Goal: Transaction & Acquisition: Purchase product/service

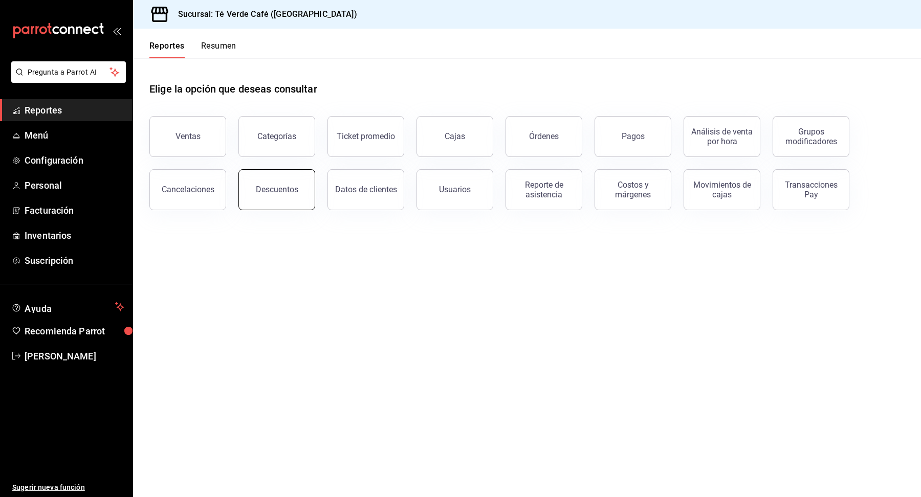
scroll to position [11871, 0]
click at [58, 237] on span "Inventarios" at bounding box center [75, 236] width 100 height 14
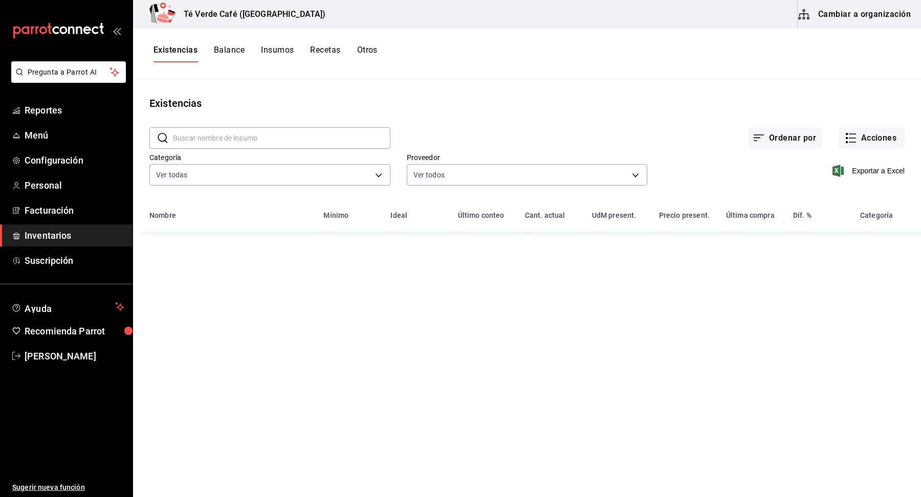
type input "2d8f20b0-3352-407d-9bbc-f47adee48612,162c3b5a-05ee-40a0-bf79-f86174f4b51c,009ec…"
type input "c34fd930-2372-43d0-9d76-b0fb0b5423be,f359e264-78d7-4623-bb16-9abe9e22ba6a,ed06f…"
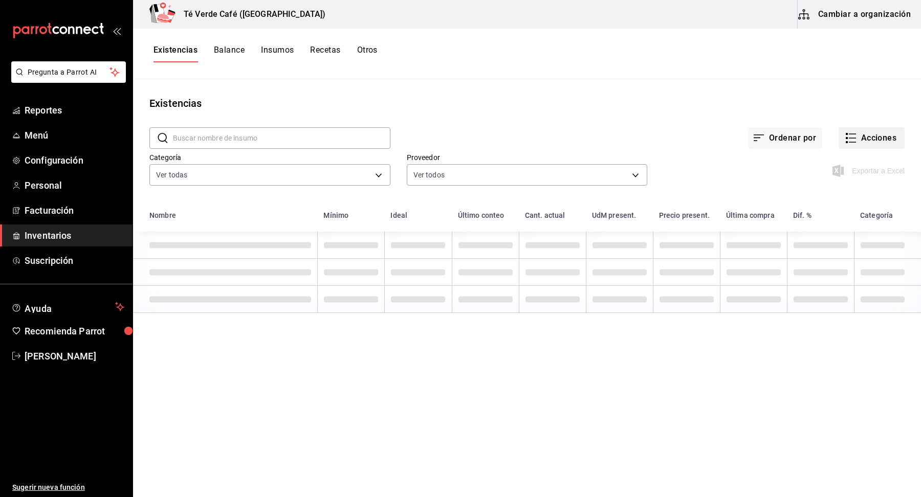
click at [878, 142] on button "Acciones" at bounding box center [871, 137] width 66 height 21
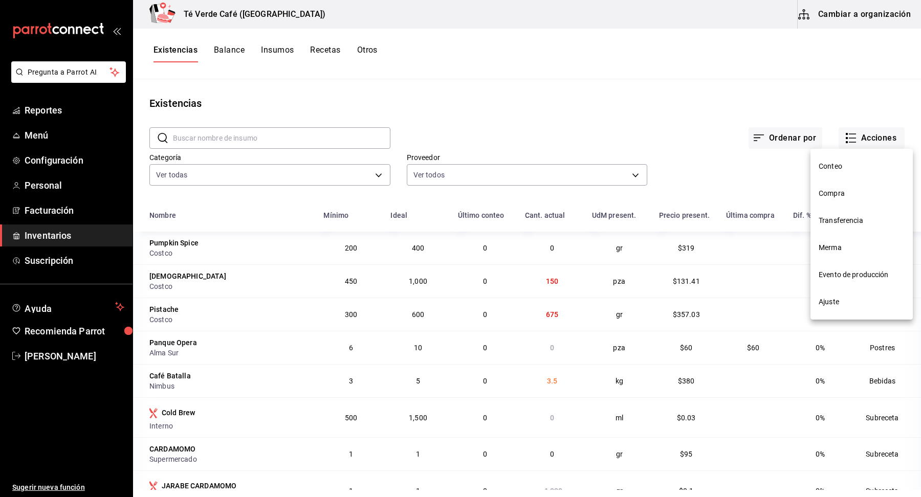
click at [842, 199] on li "Compra" at bounding box center [861, 193] width 102 height 27
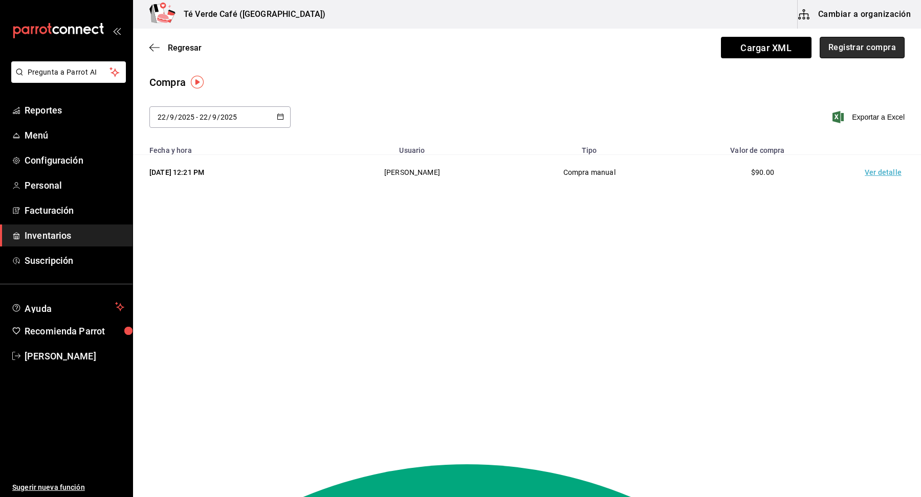
click at [883, 54] on button "Registrar compra" at bounding box center [861, 47] width 85 height 21
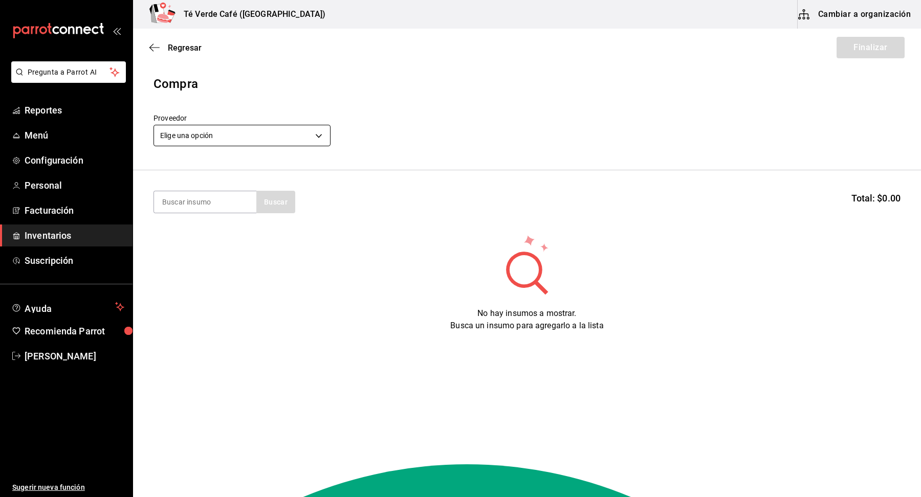
click at [279, 140] on body "Pregunta a Parrot AI Reportes Menú Configuración Personal Facturación Inventari…" at bounding box center [460, 219] width 921 height 439
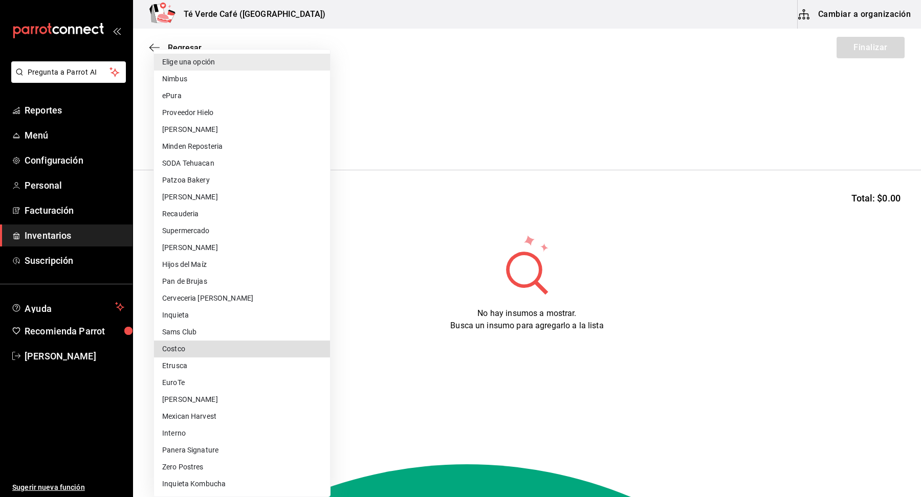
type input "1909c8ac-b539-480b-99f5-d1135949b090"
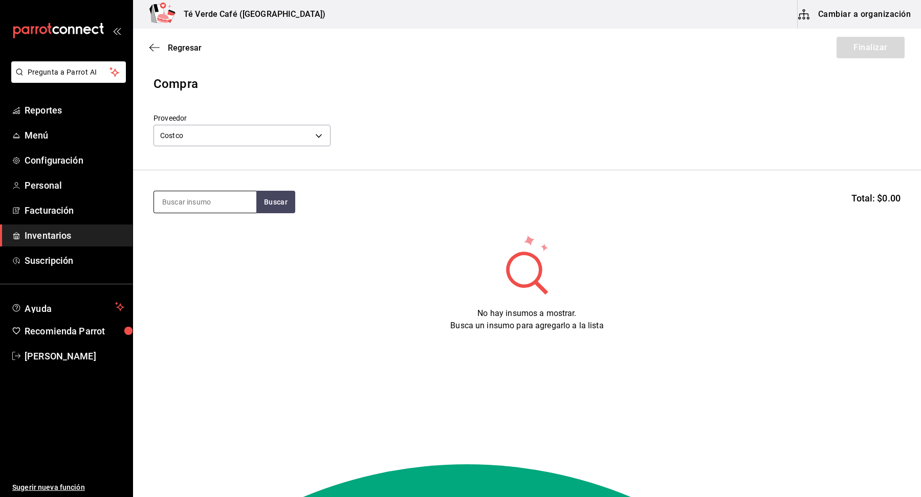
click at [231, 198] on input at bounding box center [205, 201] width 102 height 21
type input "leche"
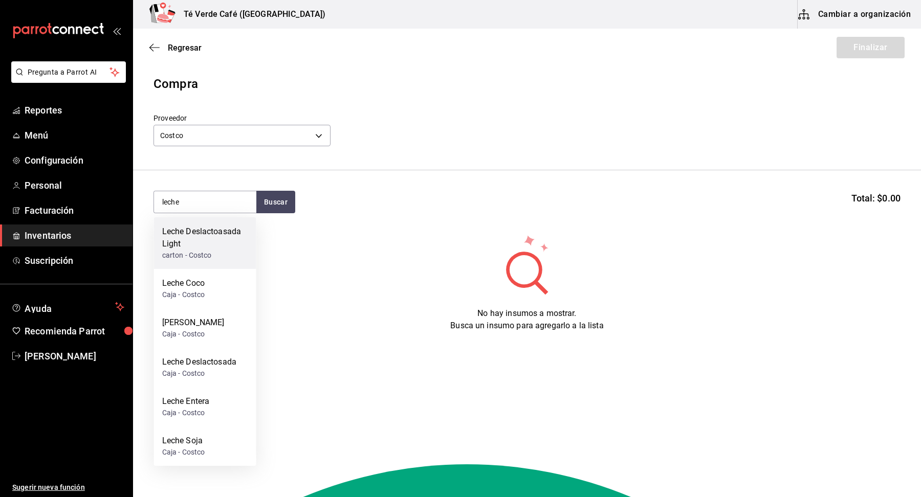
click at [211, 239] on div "Leche Deslactoasada Light" at bounding box center [205, 238] width 86 height 25
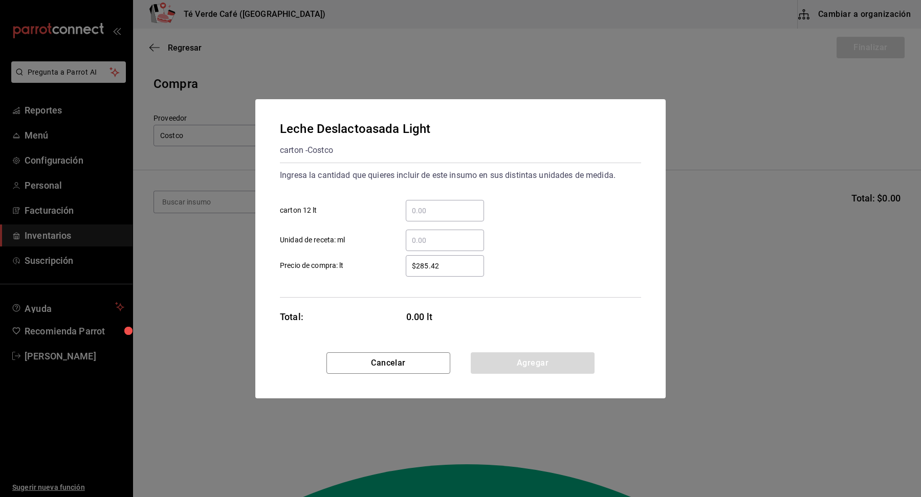
click at [452, 215] on input "​ carton 12 lt" at bounding box center [445, 211] width 78 height 12
type input "2"
click at [552, 205] on div "2 ​ carton 12 lt" at bounding box center [456, 207] width 369 height 30
click at [511, 360] on button "Agregar" at bounding box center [533, 362] width 124 height 21
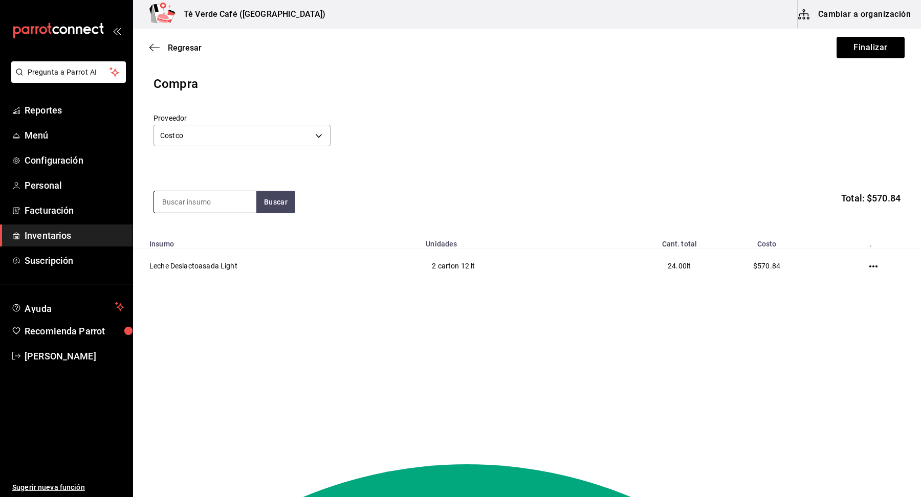
click at [225, 210] on input at bounding box center [205, 201] width 102 height 21
type input "leche en"
click at [225, 234] on div "Leche Entera Caja - Costco" at bounding box center [205, 236] width 102 height 39
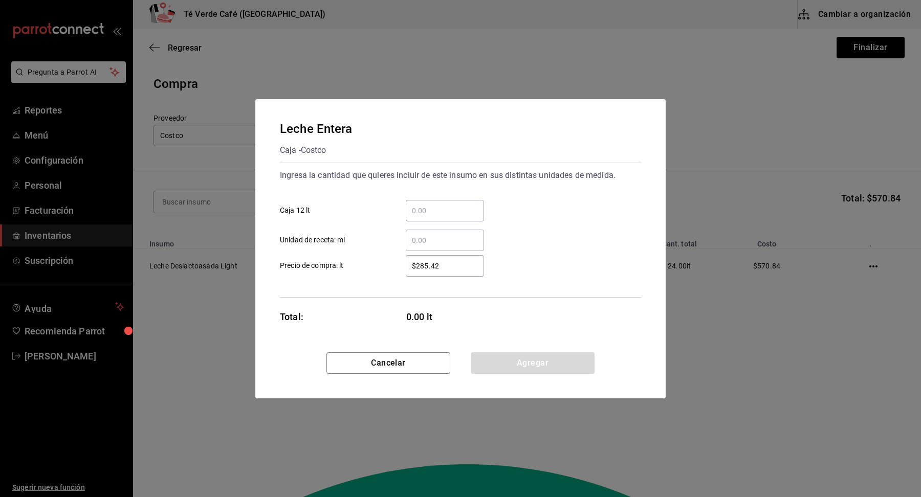
click at [424, 214] on input "​ Caja 12 lt" at bounding box center [445, 211] width 78 height 12
type input "2"
click at [555, 361] on button "Agregar" at bounding box center [533, 362] width 124 height 21
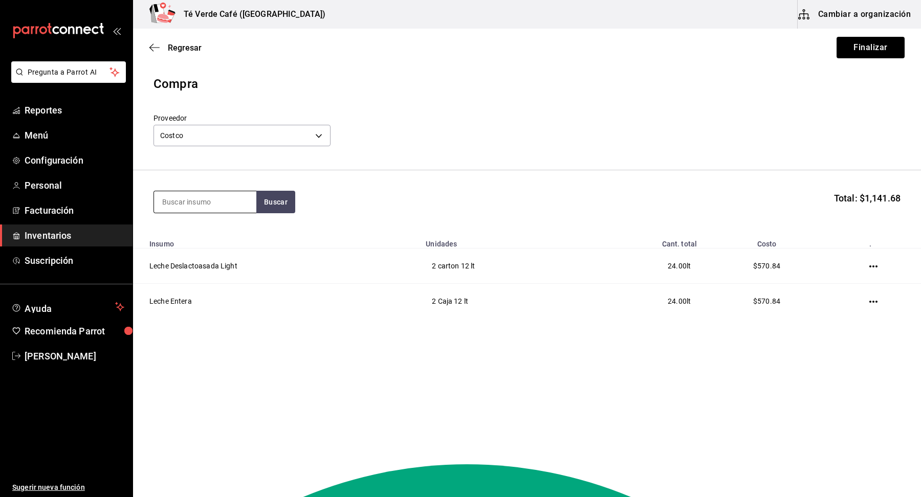
click at [234, 204] on input at bounding box center [205, 201] width 102 height 21
click at [282, 204] on button "Buscar" at bounding box center [275, 202] width 39 height 23
click at [224, 204] on input "helado" at bounding box center [205, 201] width 102 height 21
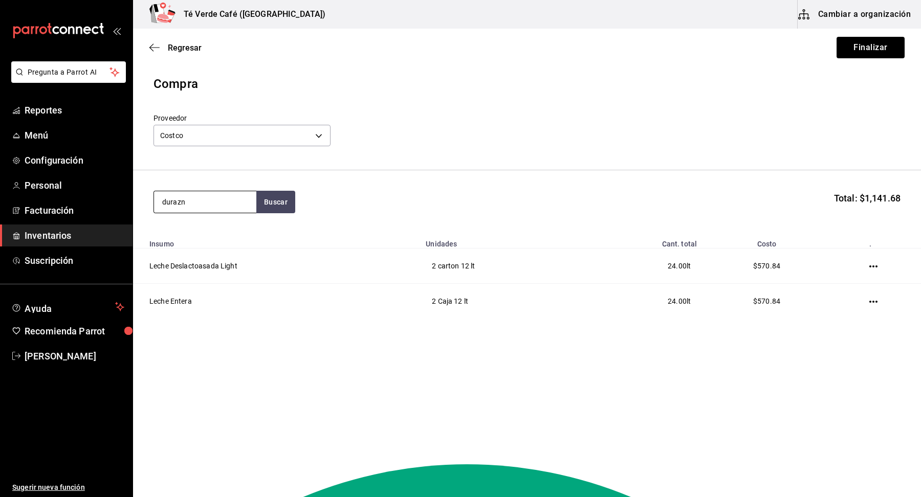
type input "durazn"
click at [198, 232] on div "Durazno Almibar" at bounding box center [193, 232] width 62 height 12
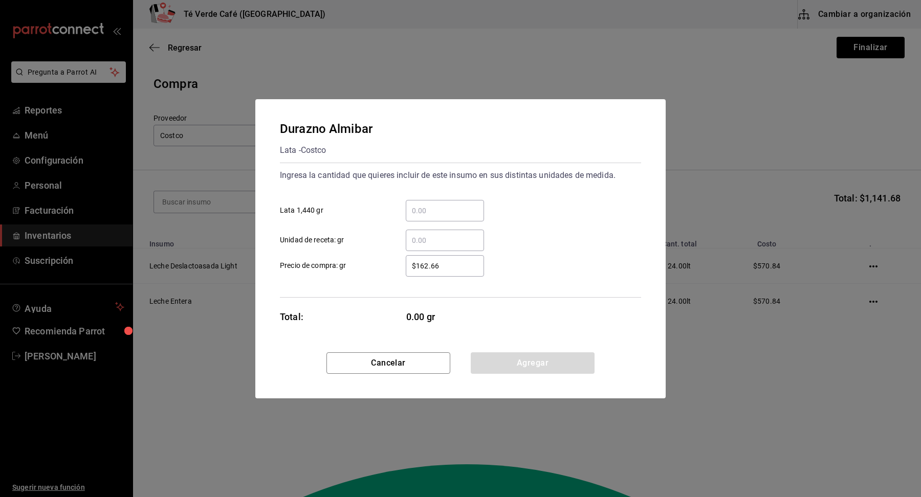
click at [456, 213] on input "​ Lata 1,440 gr" at bounding box center [445, 211] width 78 height 12
type input "3"
type input "1"
click at [602, 262] on div "$162.66 ​ Precio de compra: gr" at bounding box center [456, 262] width 369 height 30
click at [569, 364] on button "Agregar" at bounding box center [533, 362] width 124 height 21
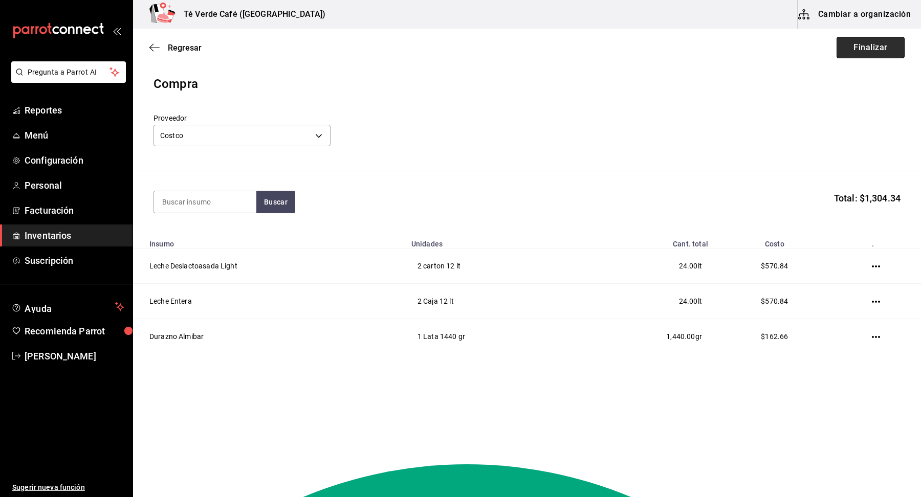
click at [874, 56] on button "Finalizar" at bounding box center [870, 47] width 68 height 21
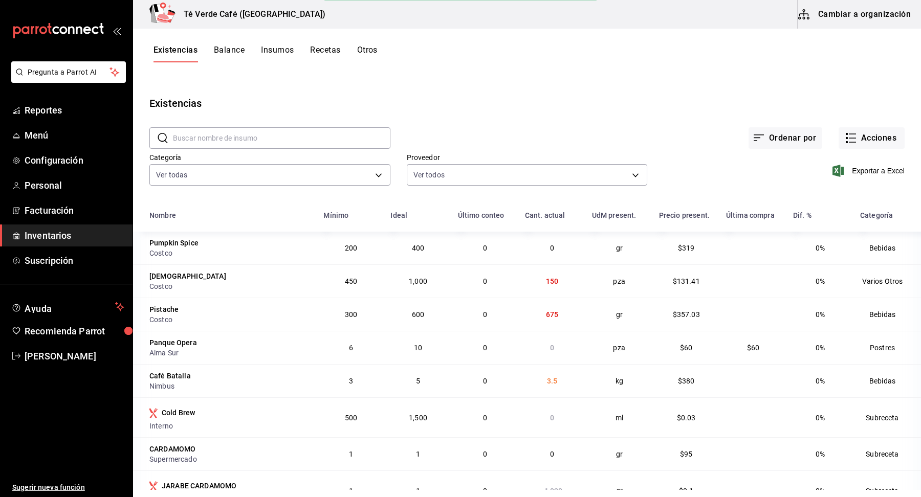
click at [272, 53] on button "Insumos" at bounding box center [277, 53] width 33 height 17
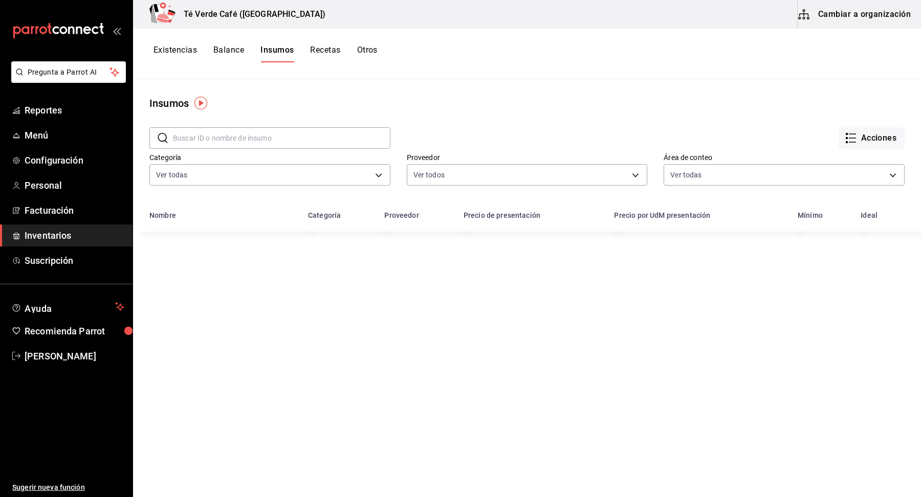
click at [233, 138] on input "text" at bounding box center [281, 138] width 217 height 20
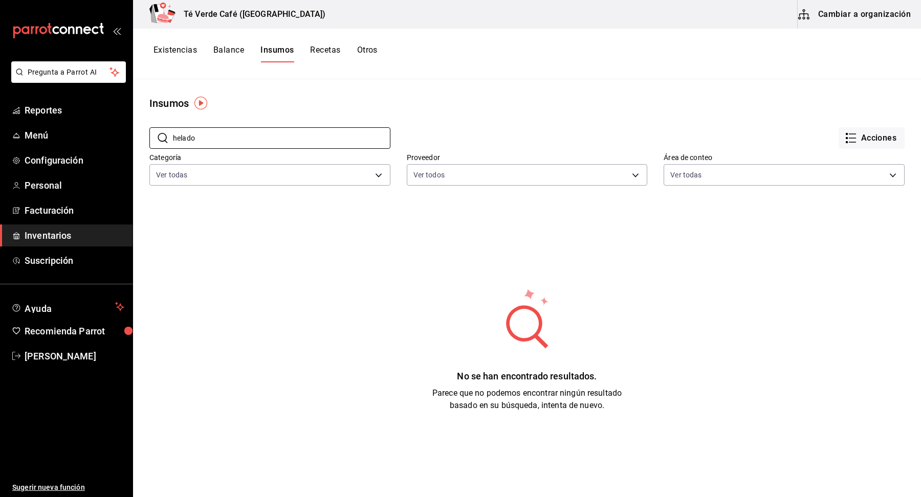
type input "helado"
click at [825, 19] on button "Cambiar a organización" at bounding box center [854, 14] width 115 height 29
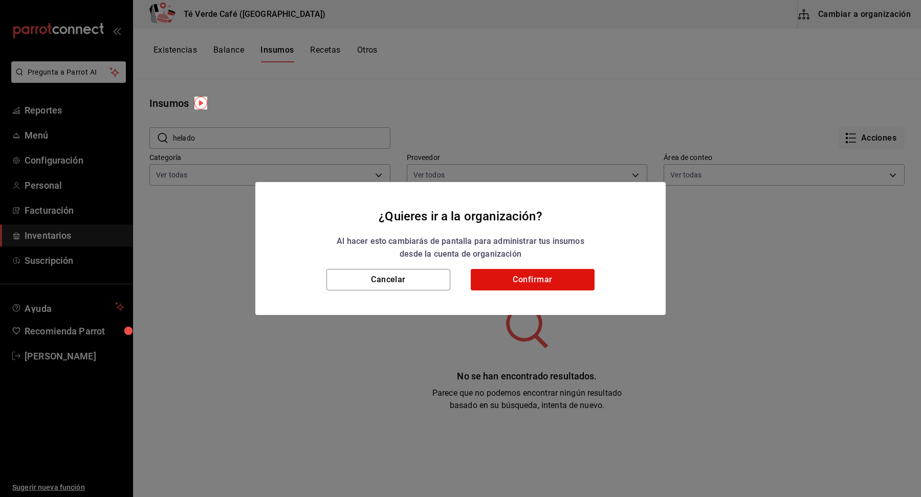
click at [538, 292] on div "Cancelar Confirmar" at bounding box center [460, 292] width 410 height 46
click at [546, 274] on button "Confirmar" at bounding box center [533, 279] width 124 height 21
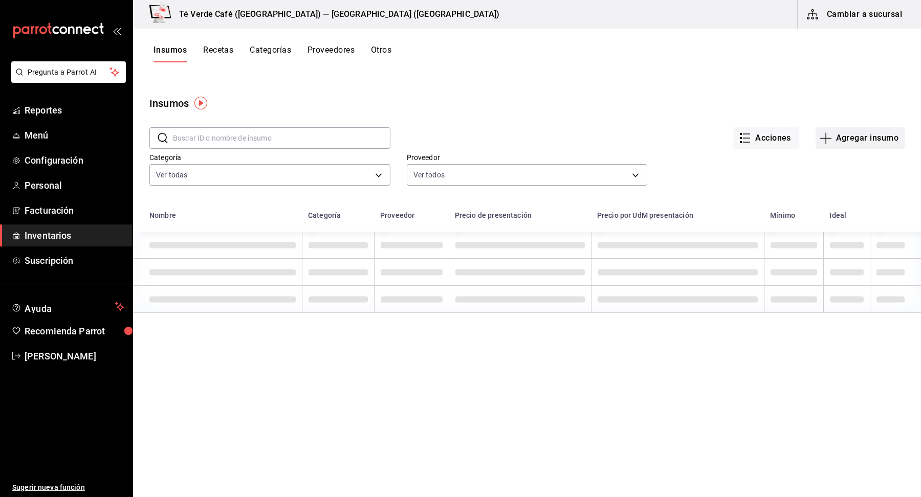
click at [873, 138] on button "Agregar insumo" at bounding box center [859, 137] width 89 height 21
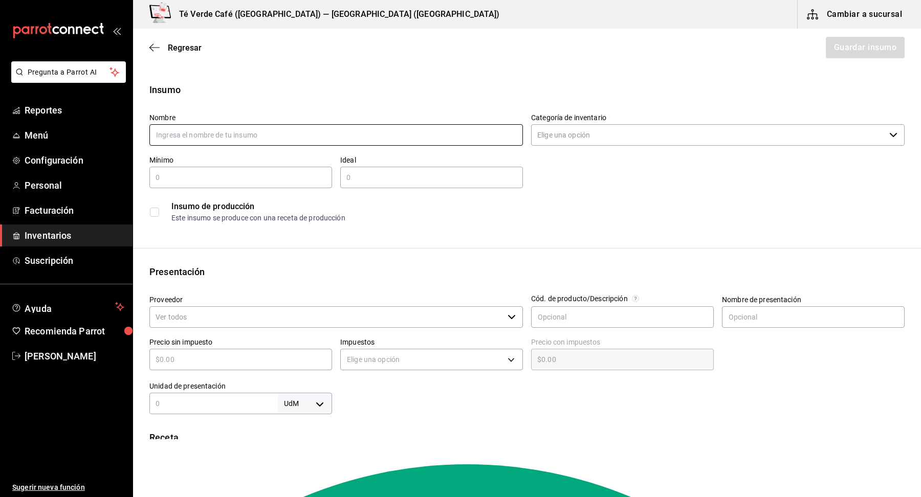
click at [334, 138] on input "text" at bounding box center [335, 134] width 373 height 21
type input "[PERSON_NAME]"
click at [627, 137] on input "Categoría de inventario" at bounding box center [708, 134] width 354 height 21
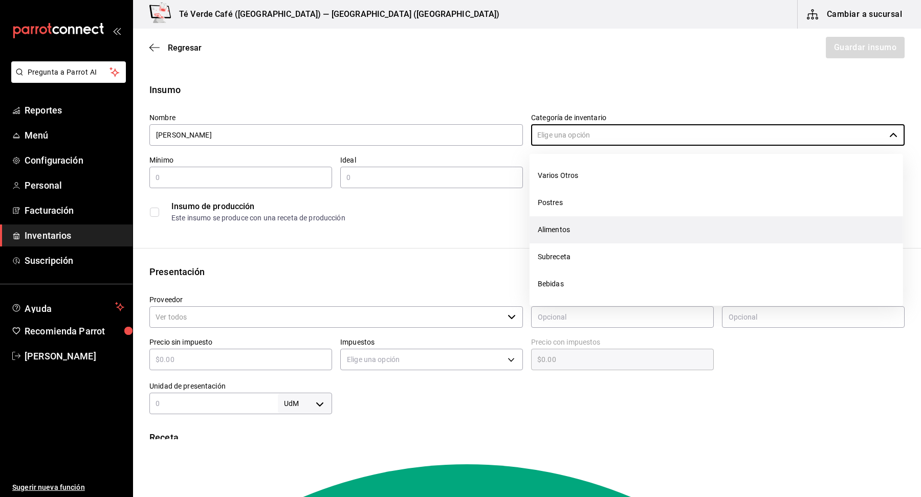
click at [570, 228] on li "Alimentos" at bounding box center [715, 229] width 373 height 27
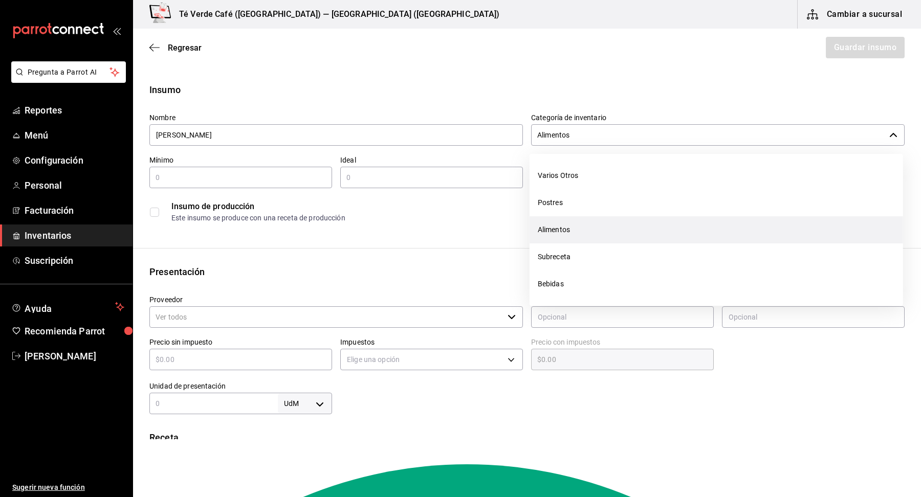
click at [608, 130] on input "Alimentos" at bounding box center [708, 134] width 354 height 21
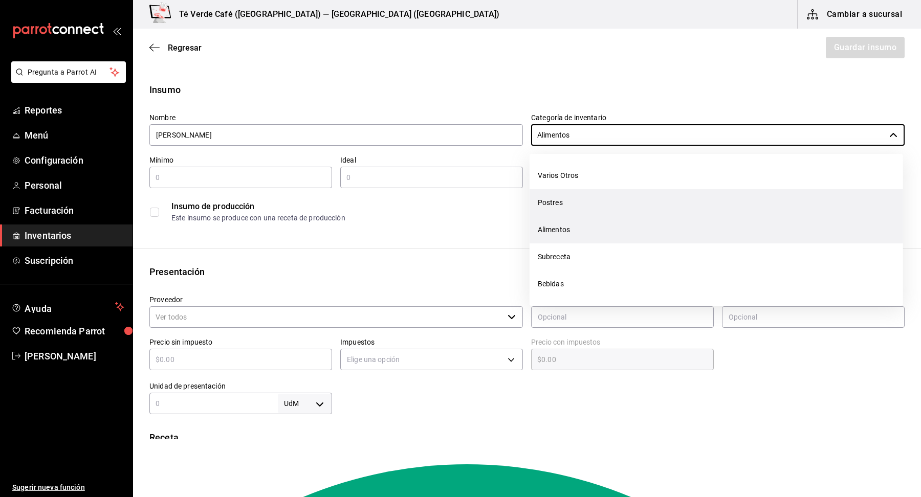
click at [572, 201] on li "Postres" at bounding box center [715, 202] width 373 height 27
type input "Postres"
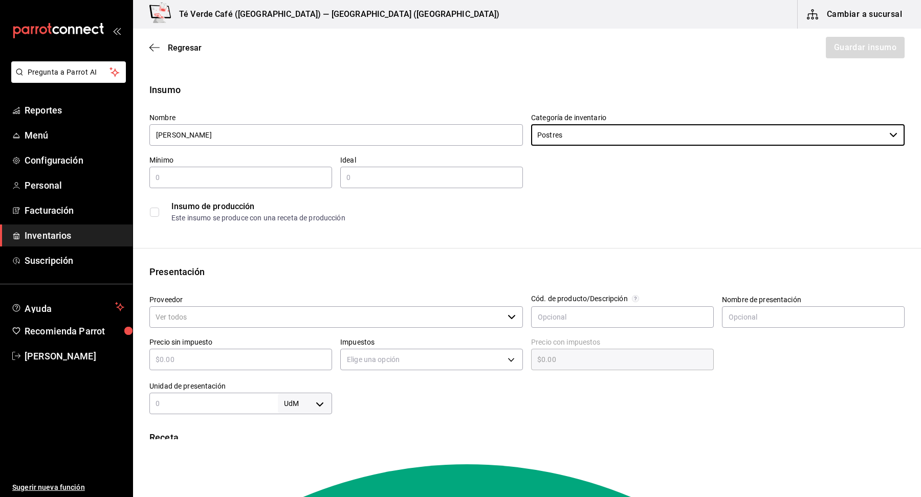
click at [226, 183] on input "text" at bounding box center [240, 177] width 183 height 12
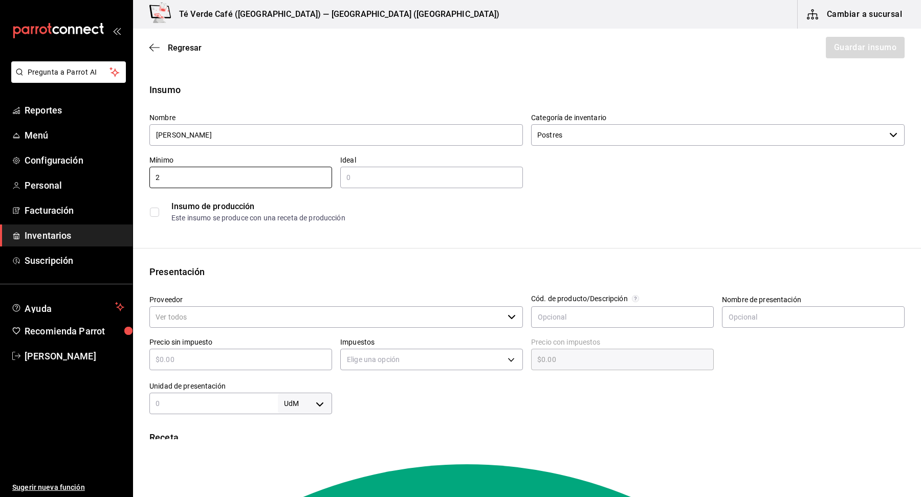
type input "2"
click at [374, 174] on input "text" at bounding box center [431, 177] width 183 height 12
type input "4"
click at [169, 170] on div "2 ​" at bounding box center [240, 177] width 183 height 21
type input "1.7"
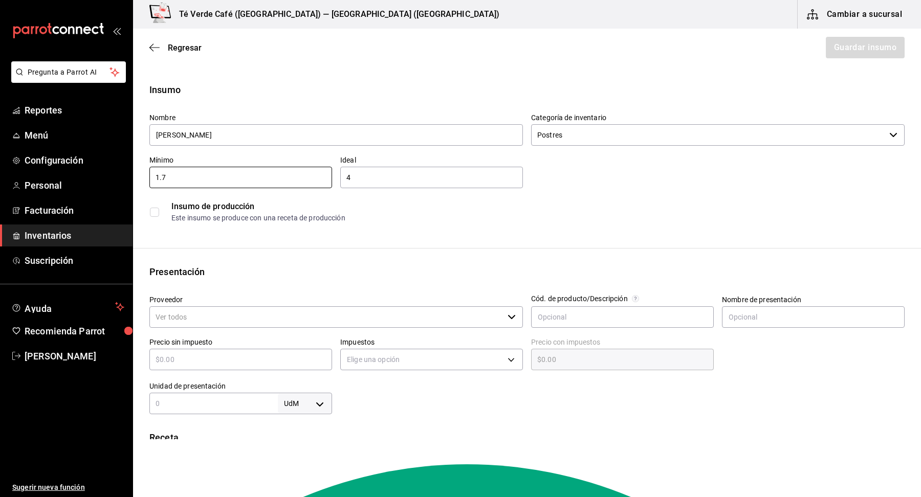
click at [378, 182] on input "4" at bounding box center [431, 177] width 183 height 12
type input "2"
click at [667, 195] on div "Insumo de producción Este insumo se produce con una receta de producción" at bounding box center [522, 207] width 763 height 39
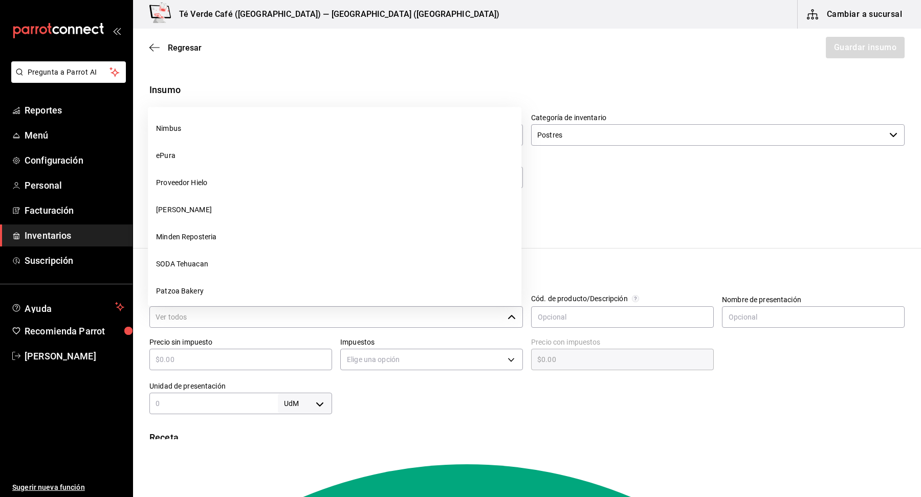
click at [225, 311] on input "Proveedor" at bounding box center [326, 316] width 354 height 21
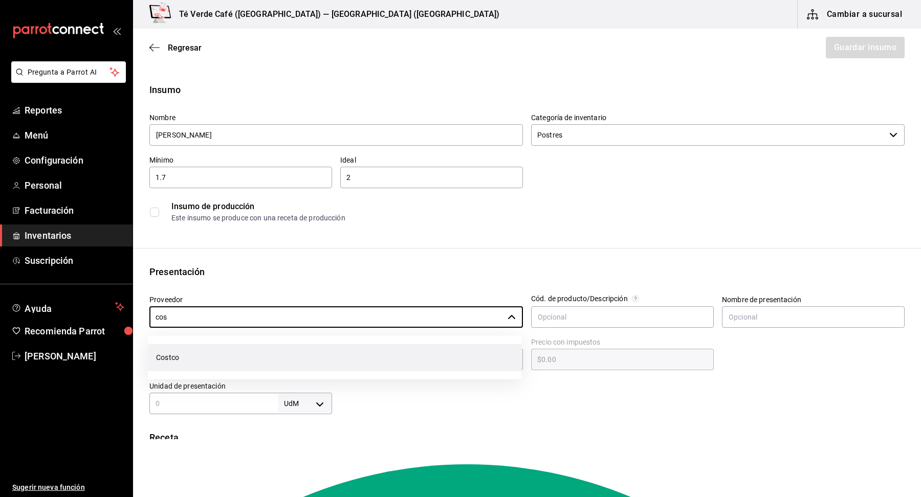
click at [209, 353] on li "Costco" at bounding box center [334, 357] width 373 height 27
type input "Costco"
click at [269, 358] on input "text" at bounding box center [240, 359] width 183 height 12
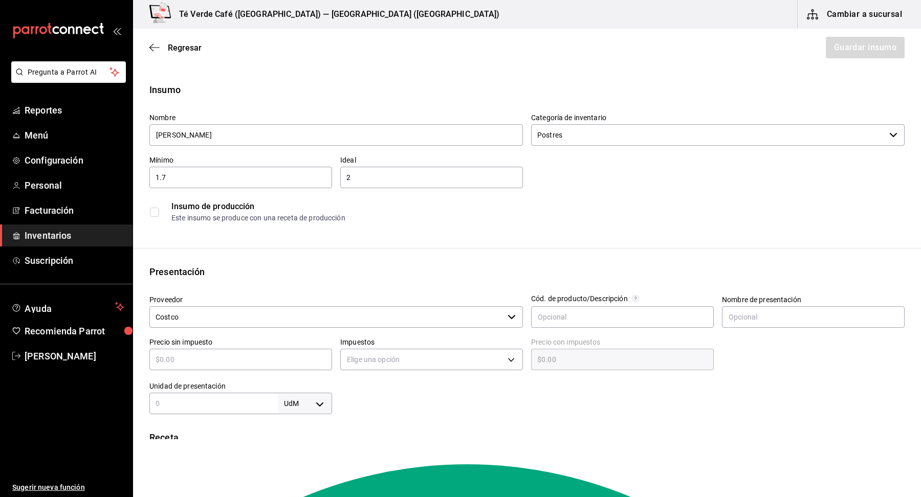
type input "$3"
type input "$3.00"
type input "$33"
type input "$33.00"
type input "$336"
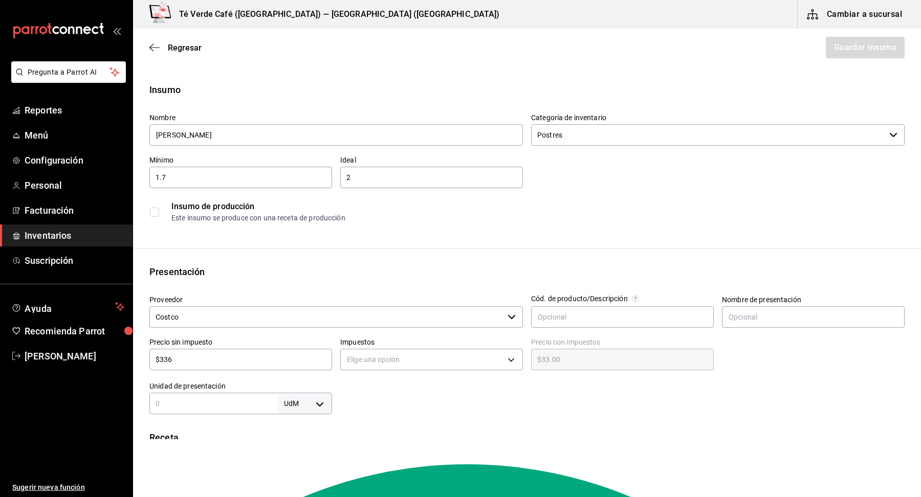
type input "$336.00"
type input "$33"
type input "$33.00"
type input "$33.6"
type input "$33.60"
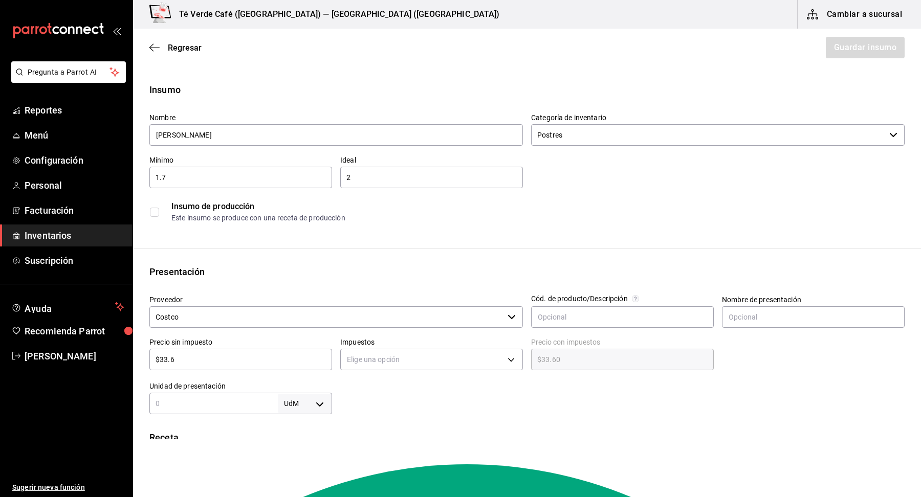
type input "$33.67"
click at [484, 434] on div "Receta" at bounding box center [526, 438] width 755 height 14
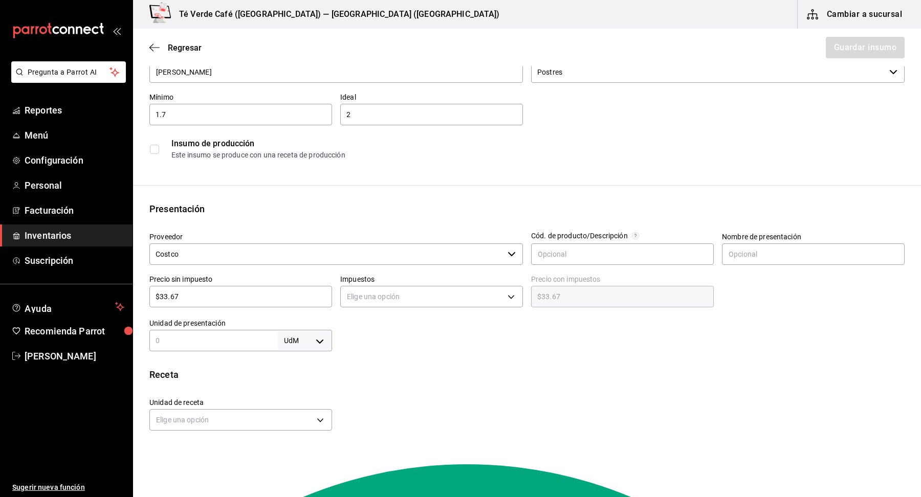
scroll to position [68, 0]
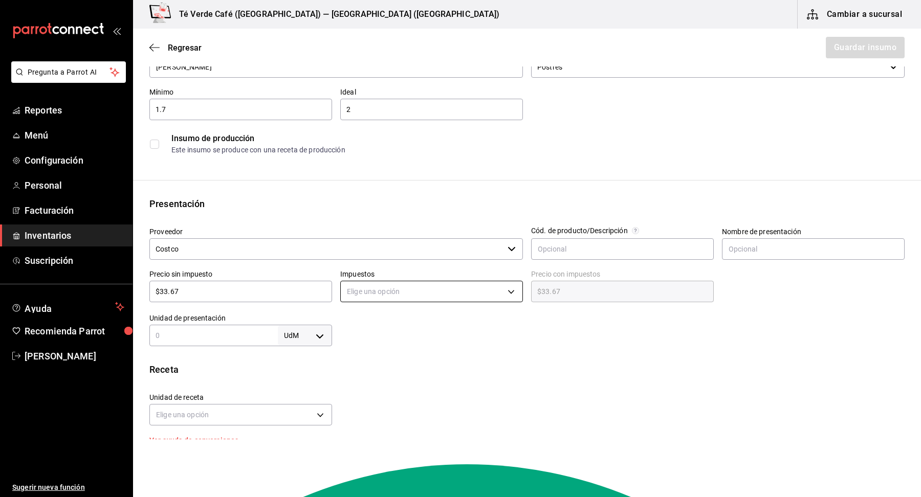
click at [488, 296] on body "Pregunta a Parrot AI Reportes Menú Configuración Personal Facturación Inventari…" at bounding box center [460, 219] width 921 height 439
click at [468, 315] on li "IVA 0%" at bounding box center [432, 323] width 182 height 17
type input "IVA_0"
click at [331, 338] on body "Pregunta a Parrot AI Reportes Menú Configuración Personal Facturación Inventari…" at bounding box center [460, 219] width 921 height 439
click at [293, 395] on li "gr" at bounding box center [304, 399] width 53 height 17
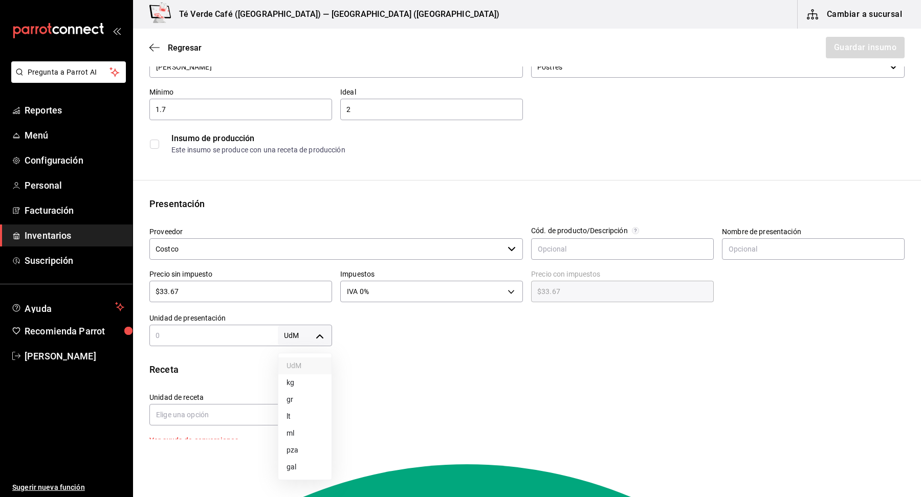
type input "GRAM"
click at [208, 112] on input "1.7" at bounding box center [240, 109] width 183 height 12
type input "1,700"
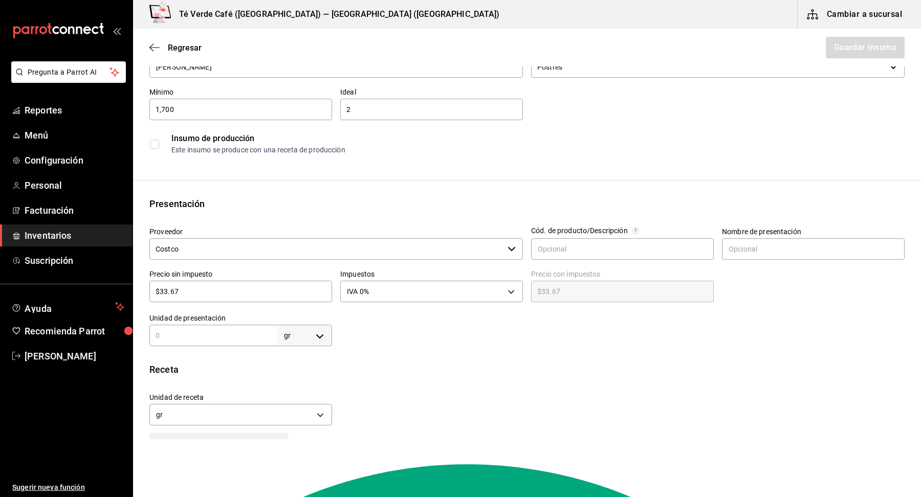
click at [398, 112] on input "2" at bounding box center [431, 109] width 183 height 12
type input "3"
type input "2,500"
click at [622, 100] on div "Nombre Helado Vainilla Categoría de inventario Postres ​ Mínimo 1,700 ​ Ideal 2…" at bounding box center [522, 98] width 763 height 123
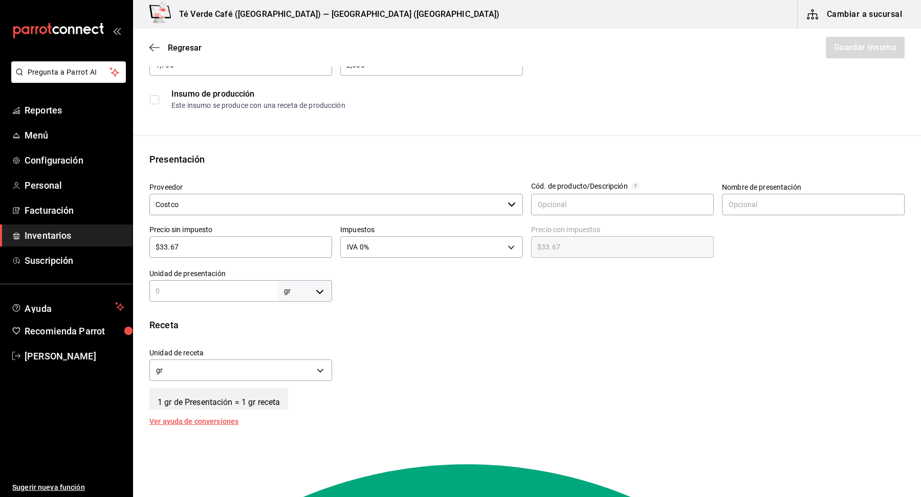
scroll to position [115, 0]
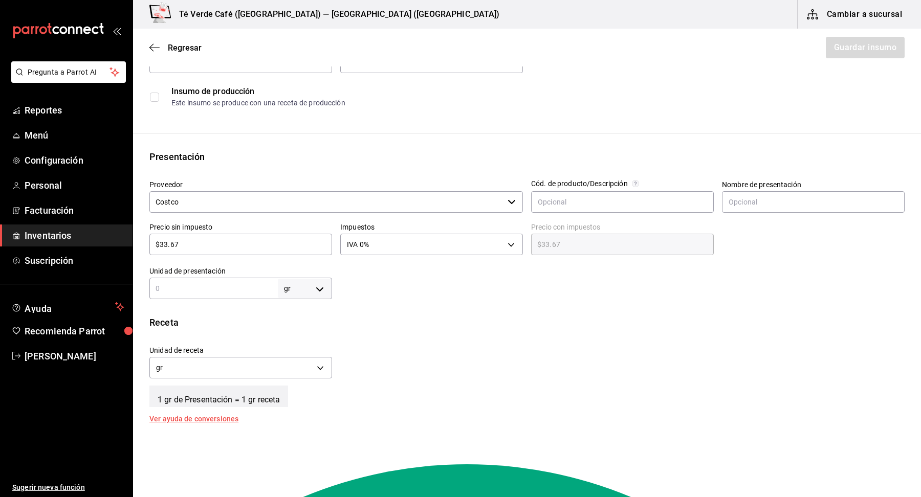
click at [245, 288] on input "text" at bounding box center [213, 288] width 128 height 12
type input "3"
type input "34"
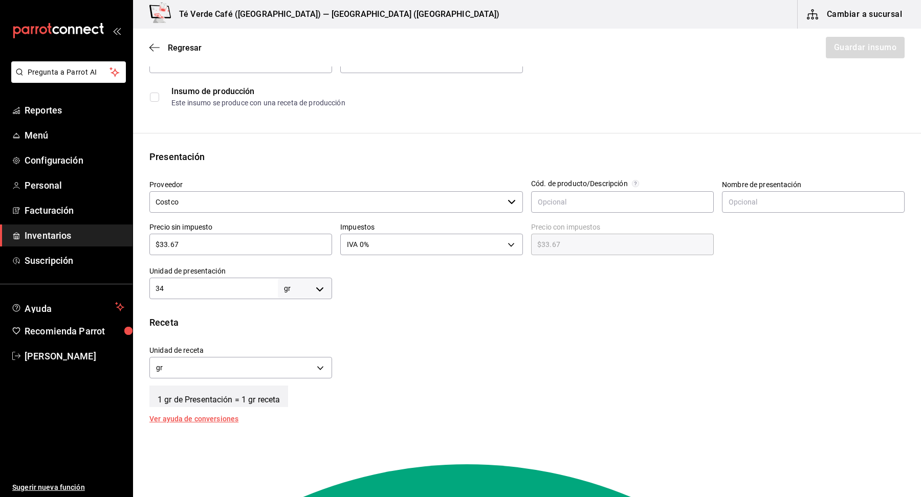
type input "340"
type input "3,400"
click at [540, 329] on div "Receta Unidad de receta gr GRAM Factor de conversión 3,400 ​ 1 gr de Presentaci…" at bounding box center [527, 369] width 788 height 107
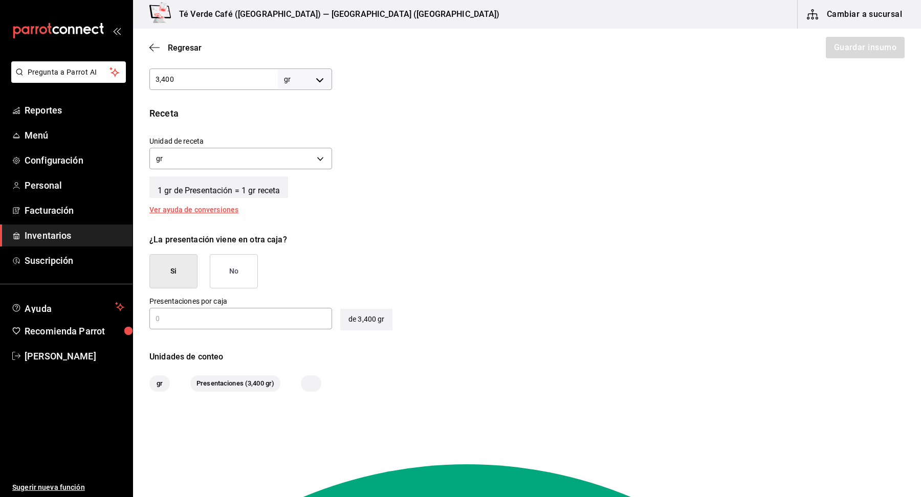
scroll to position [258, 0]
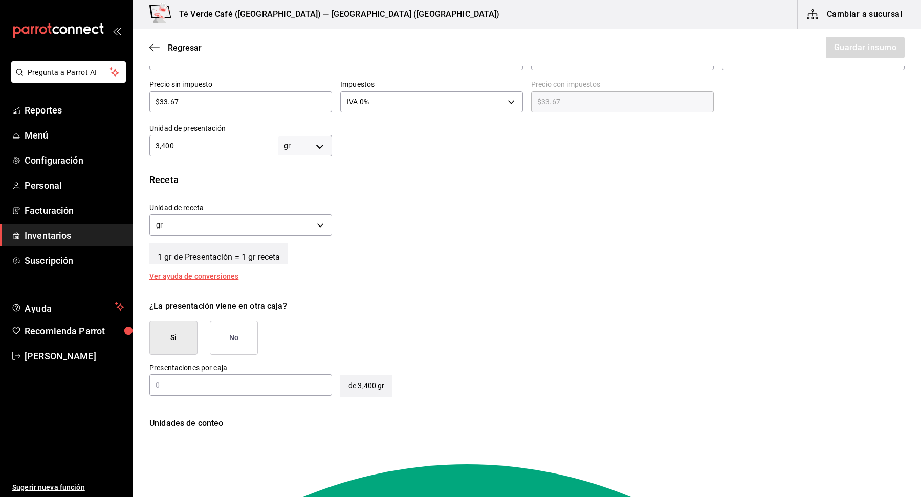
click at [223, 144] on input "3,400" at bounding box center [213, 146] width 128 height 12
type input "1"
type input "17"
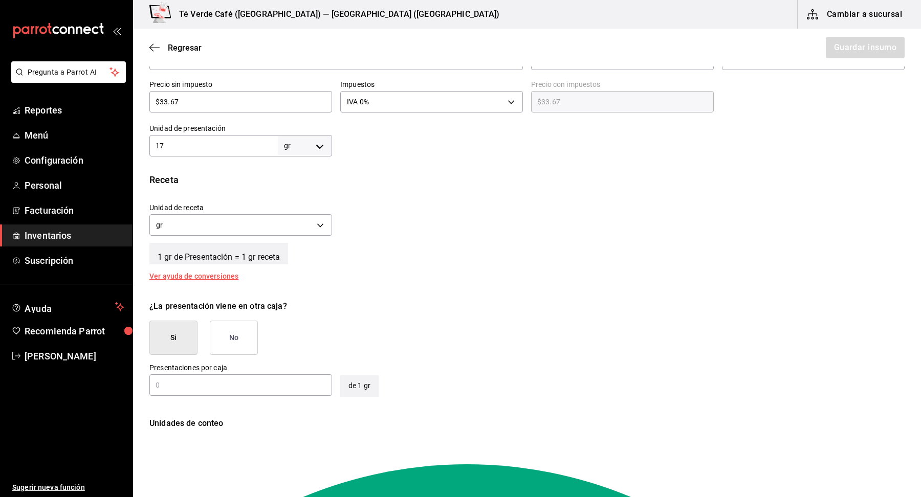
type input "17"
type input "170"
type input "1,700"
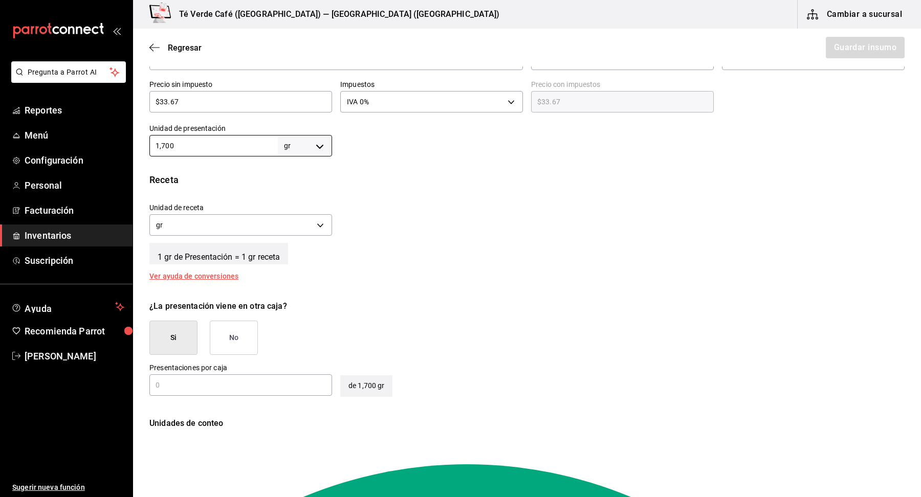
type input "1,700"
click at [437, 255] on div "1 gr de Presentación = 1 gr receta" at bounding box center [526, 252] width 755 height 26
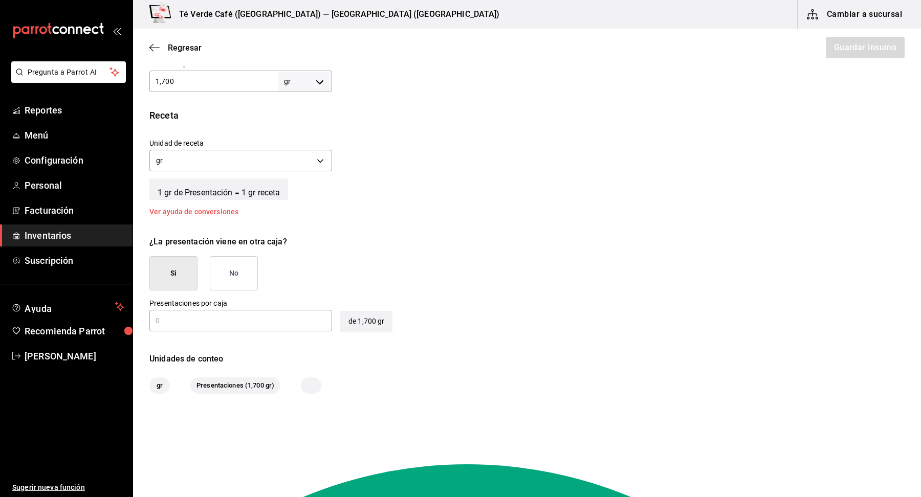
scroll to position [324, 0]
click at [227, 323] on input "text" at bounding box center [240, 318] width 183 height 12
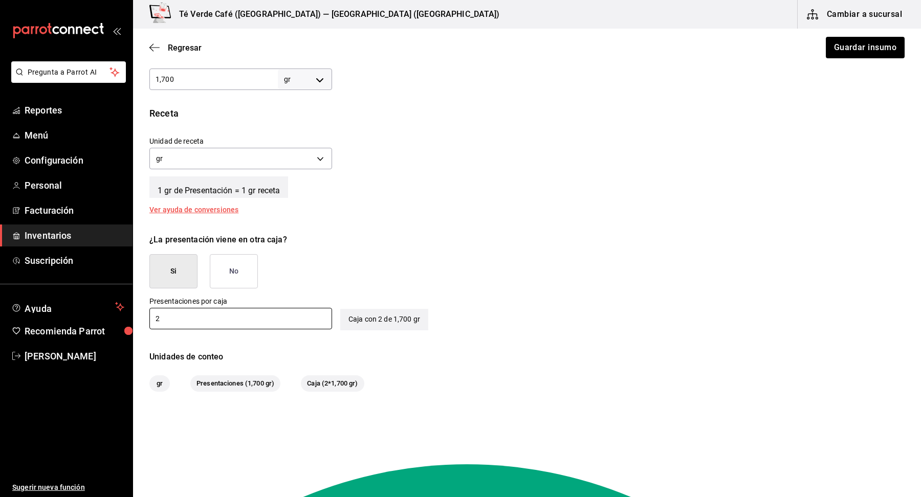
type input "2"
click at [480, 276] on div "¿La presentación viene en otra caja? Si No" at bounding box center [522, 257] width 763 height 63
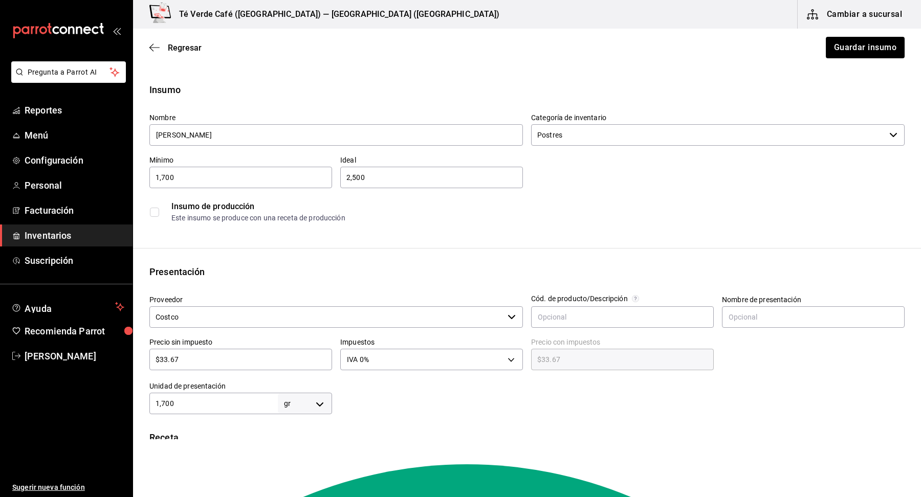
click at [167, 360] on input "$33.67" at bounding box center [240, 359] width 183 height 12
type input "$336.67"
click at [178, 359] on input "$336.67" at bounding box center [240, 359] width 183 height 12
type input "$336.7"
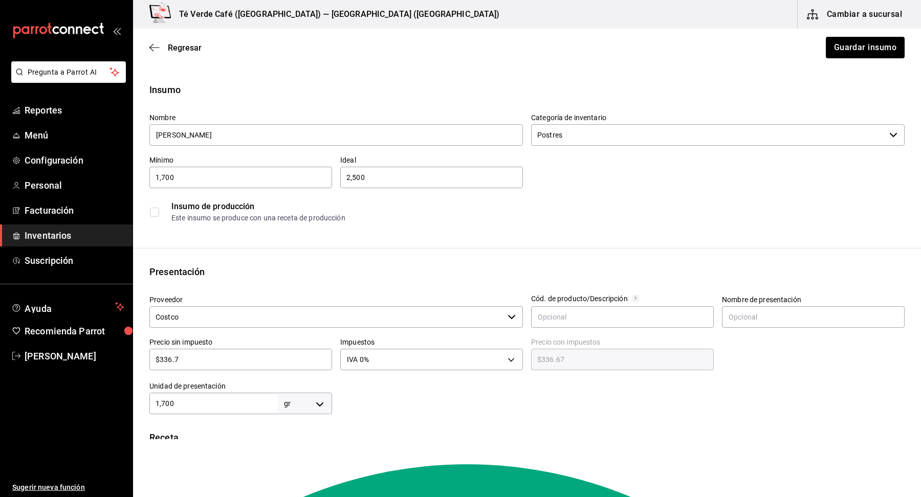
type input "$336.70"
type input "$336.57"
click at [718, 198] on div "Insumo de producción Este insumo se produce con una receta de producción" at bounding box center [526, 211] width 755 height 31
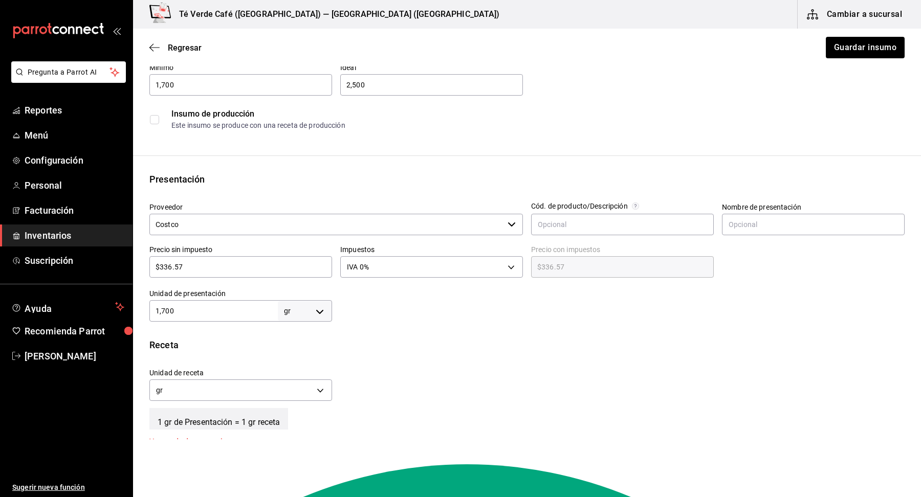
scroll to position [17, 0]
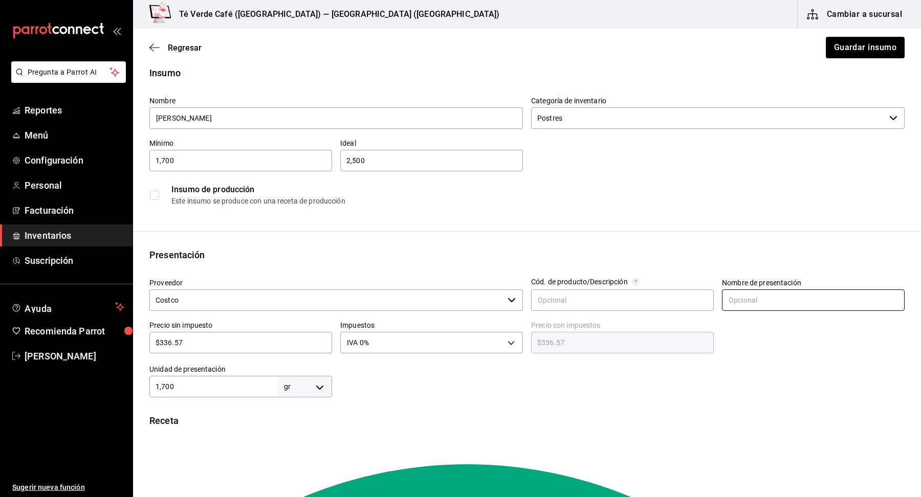
click at [771, 302] on input "text" at bounding box center [813, 299] width 183 height 21
type input "Bote"
click at [862, 154] on div "Nombre Helado Vainilla Categoría de inventario Postres ​ Mínimo 1,700 ​ Ideal 2…" at bounding box center [522, 149] width 763 height 123
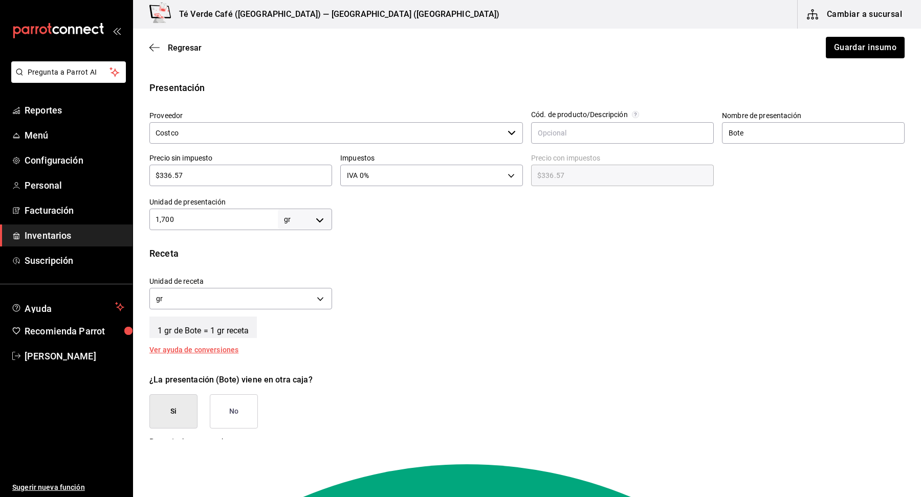
scroll to position [0, 0]
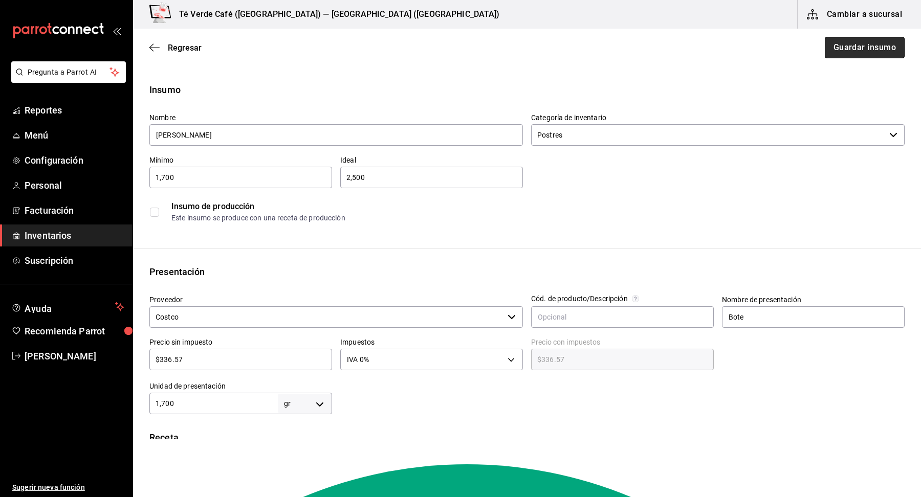
click at [883, 55] on button "Guardar insumo" at bounding box center [864, 47] width 80 height 21
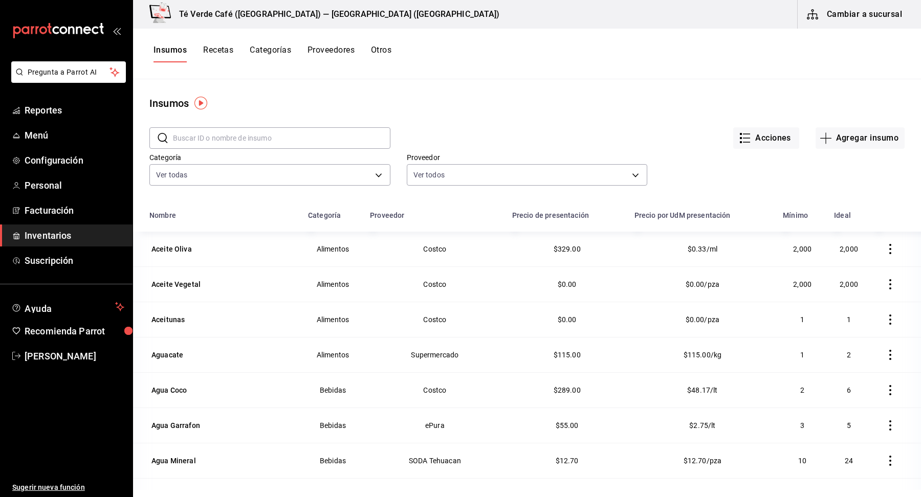
click at [226, 51] on button "Recetas" at bounding box center [218, 53] width 30 height 17
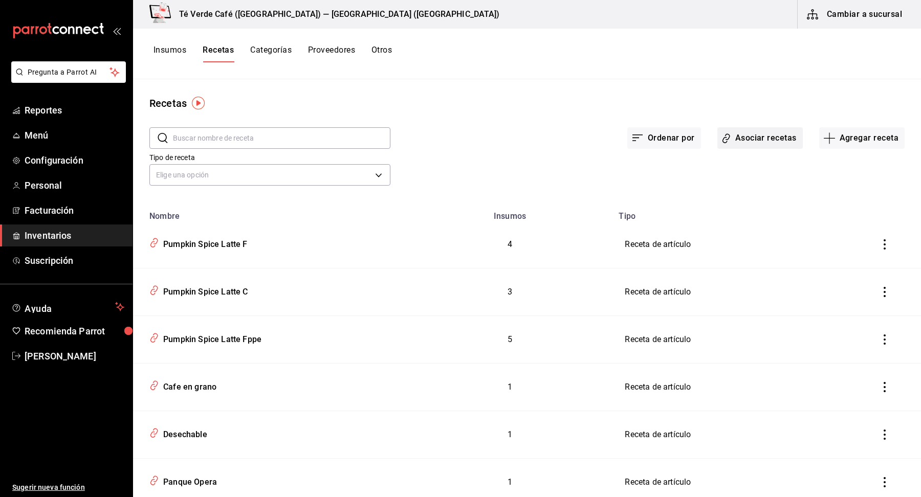
click at [779, 143] on button "Asociar recetas" at bounding box center [759, 137] width 85 height 21
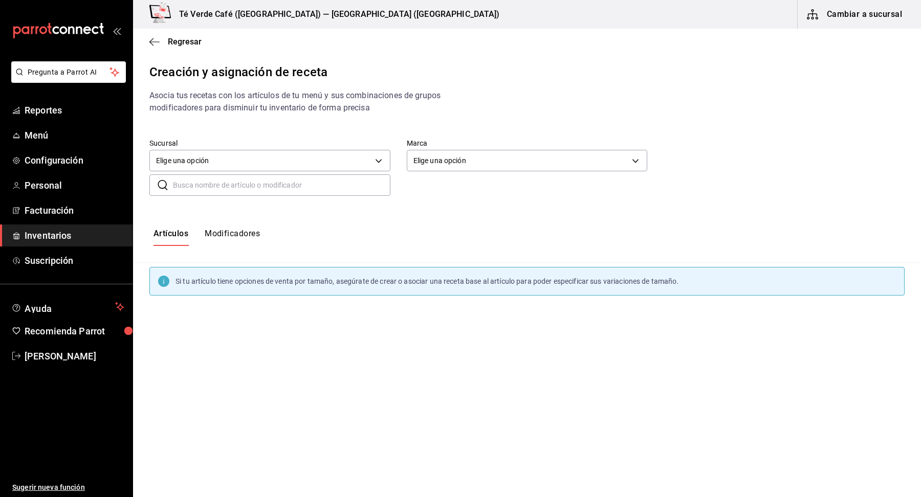
click at [262, 191] on input "text" at bounding box center [281, 185] width 217 height 20
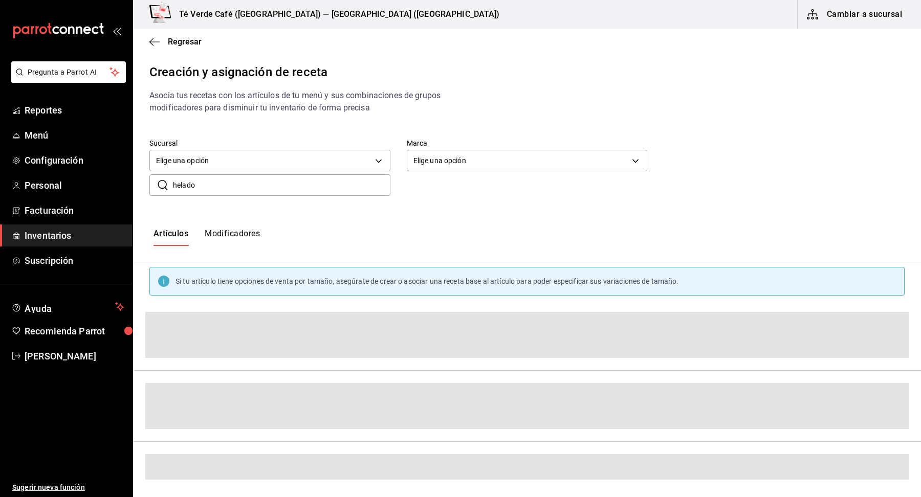
type input "helado"
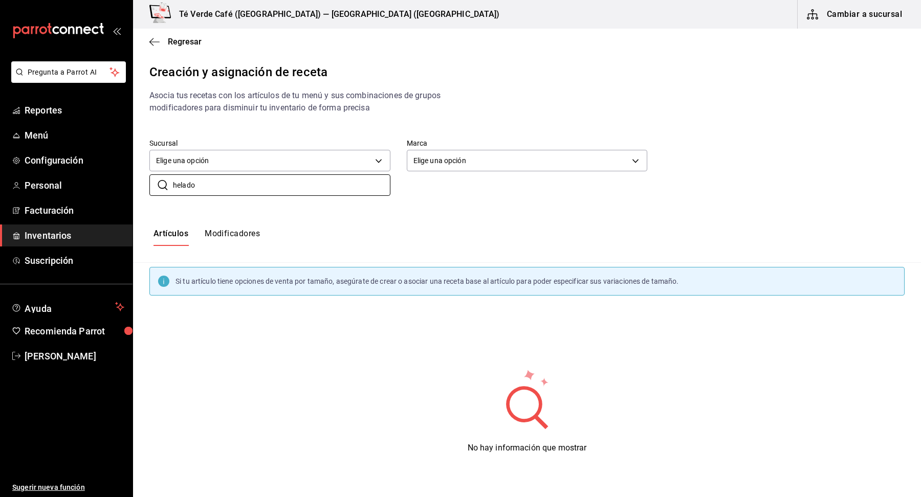
click at [256, 236] on button "Modificadores" at bounding box center [232, 237] width 55 height 17
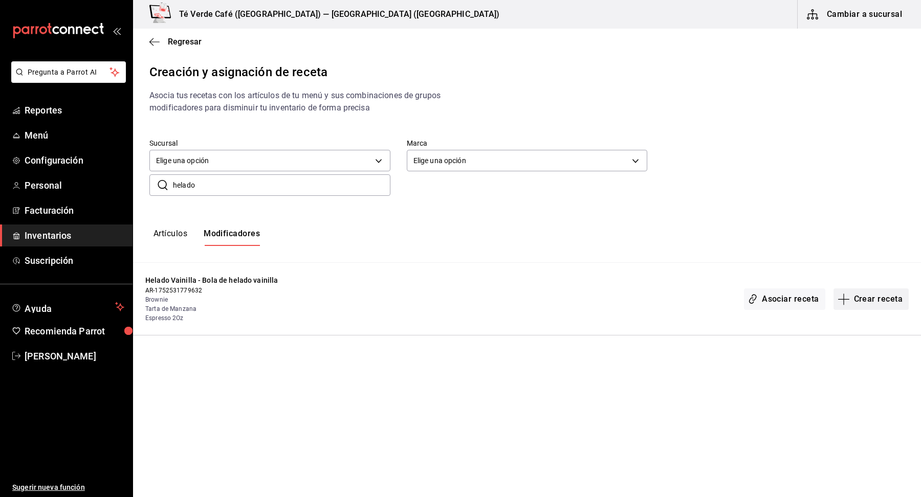
click at [871, 297] on button "Crear receta" at bounding box center [871, 298] width 76 height 21
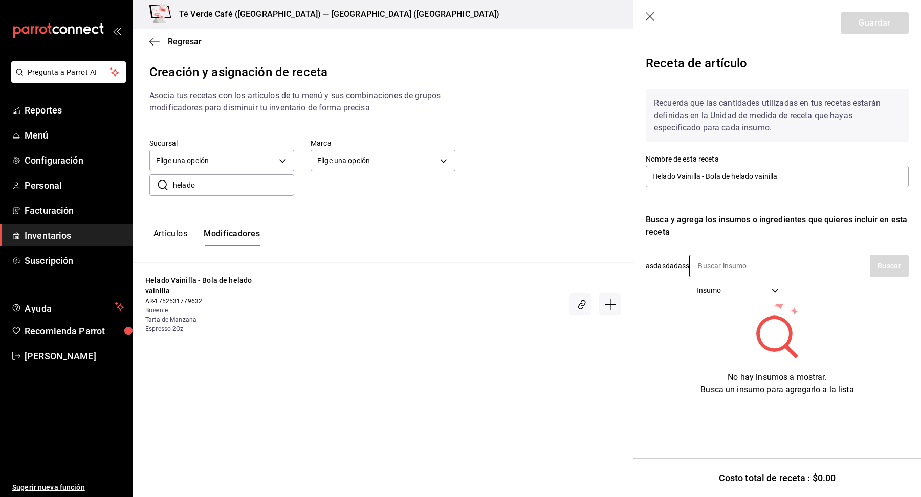
click at [744, 265] on input at bounding box center [740, 265] width 102 height 21
type input "helado"
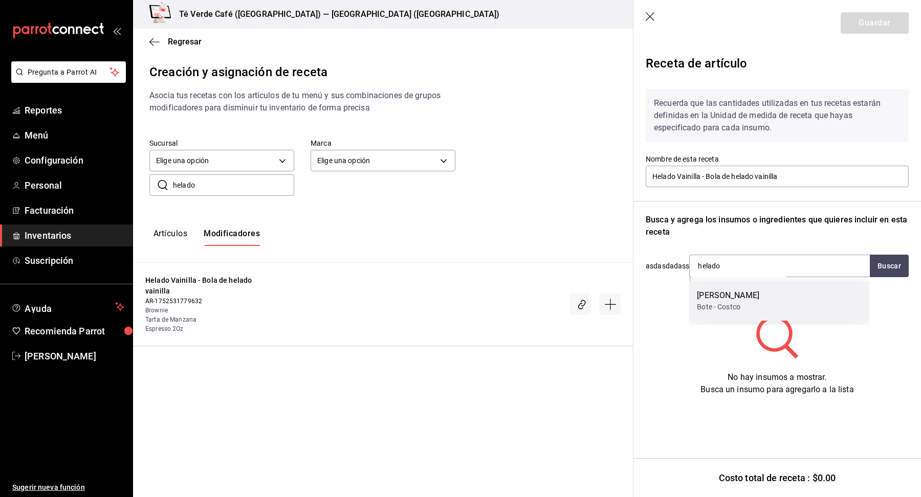
click at [753, 297] on div "Helado Vainilla Bote - Costco" at bounding box center [778, 300] width 181 height 39
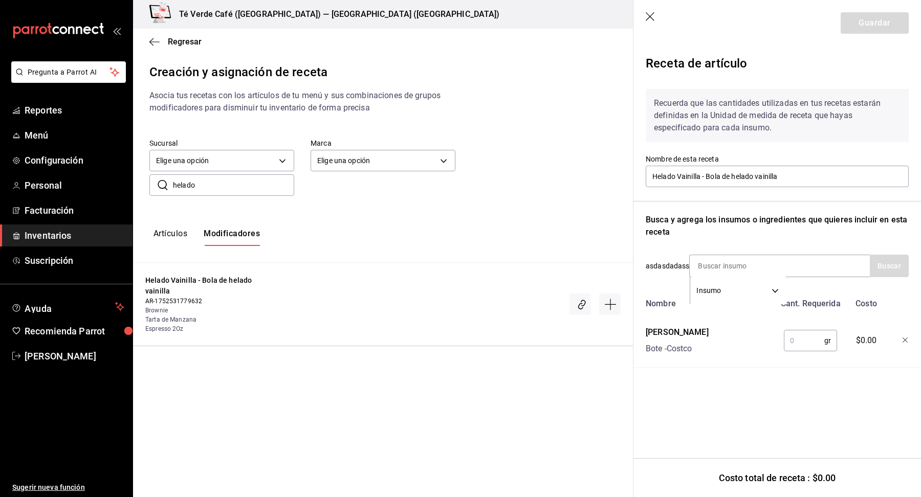
click at [803, 344] on input "text" at bounding box center [804, 340] width 40 height 20
click at [800, 342] on input "80" at bounding box center [804, 340] width 40 height 20
click at [800, 344] on input "80" at bounding box center [804, 340] width 40 height 20
type input "8"
type input "100"
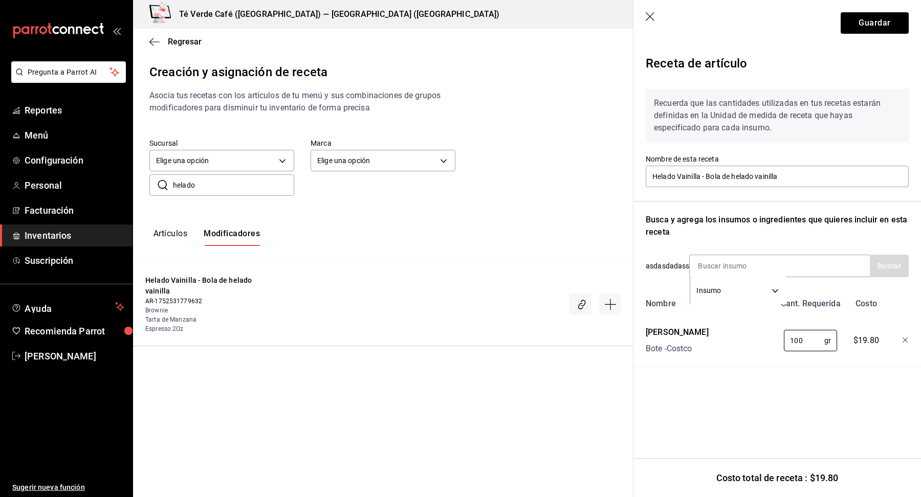
click at [809, 419] on div "Receta de artículo Recuerda que las cantidades utilizadas en tus recetas estará…" at bounding box center [776, 233] width 287 height 375
click at [811, 239] on div "Recuerda que las cantidades utilizadas en tus recetas estarán definidas en la U…" at bounding box center [776, 224] width 263 height 287
click at [602, 236] on div "Artículos Modificadores" at bounding box center [383, 237] width 500 height 17
click at [872, 23] on button "Guardar" at bounding box center [874, 22] width 68 height 21
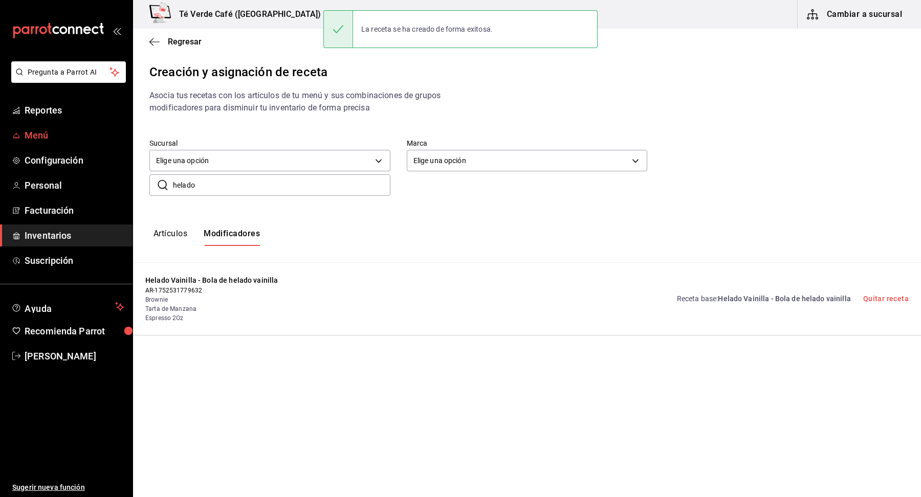
click at [38, 136] on span "Menú" at bounding box center [75, 135] width 100 height 14
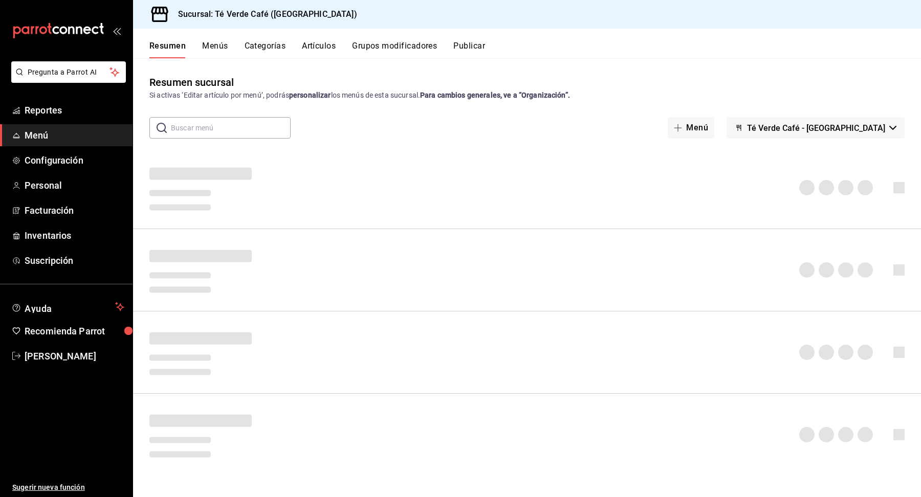
click at [389, 48] on button "Grupos modificadores" at bounding box center [394, 49] width 85 height 17
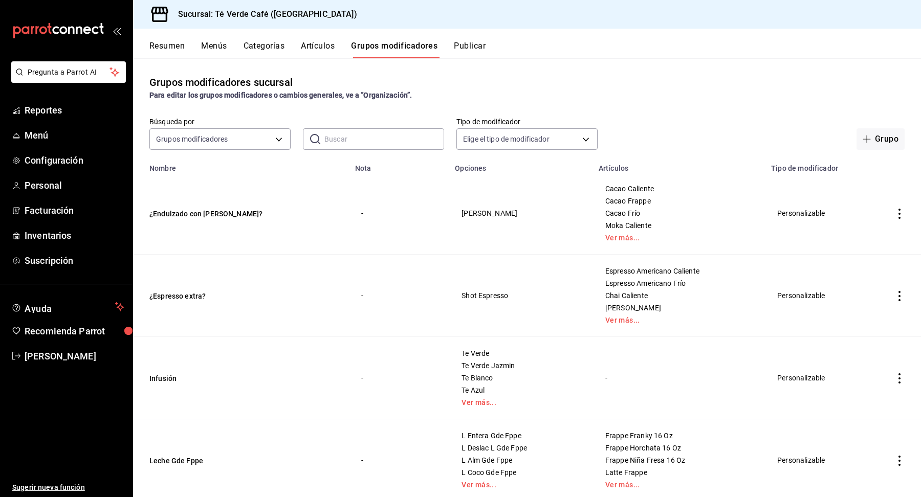
click at [390, 140] on input "text" at bounding box center [384, 139] width 120 height 20
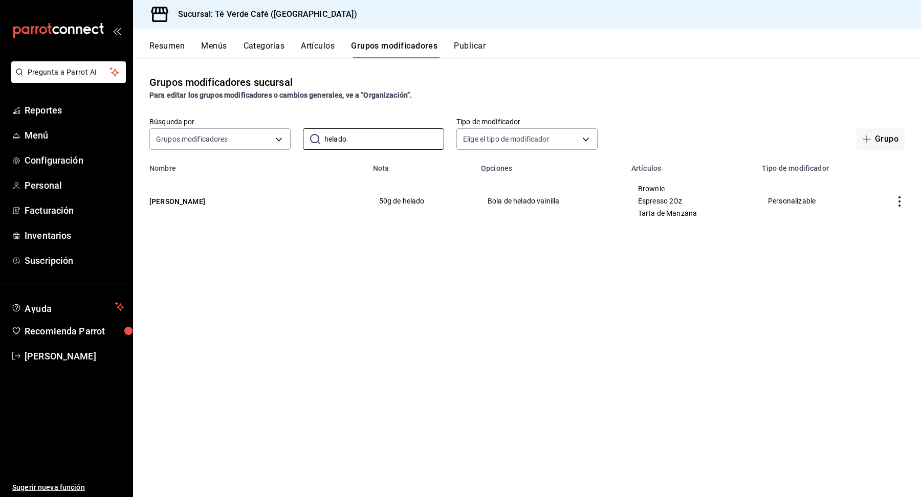
type input "helado"
click at [898, 204] on icon "actions" at bounding box center [899, 201] width 10 height 10
click at [195, 207] on div at bounding box center [460, 248] width 921 height 497
click at [177, 202] on button "[PERSON_NAME]" at bounding box center [210, 201] width 123 height 10
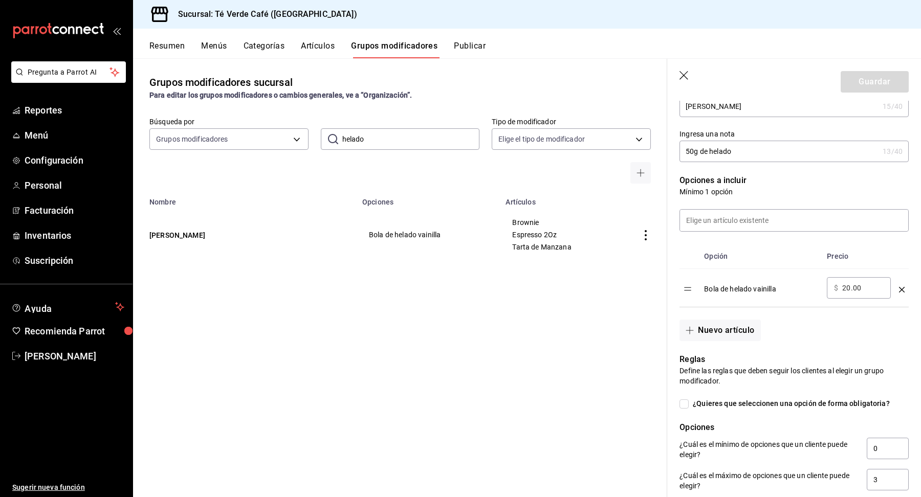
scroll to position [198, 0]
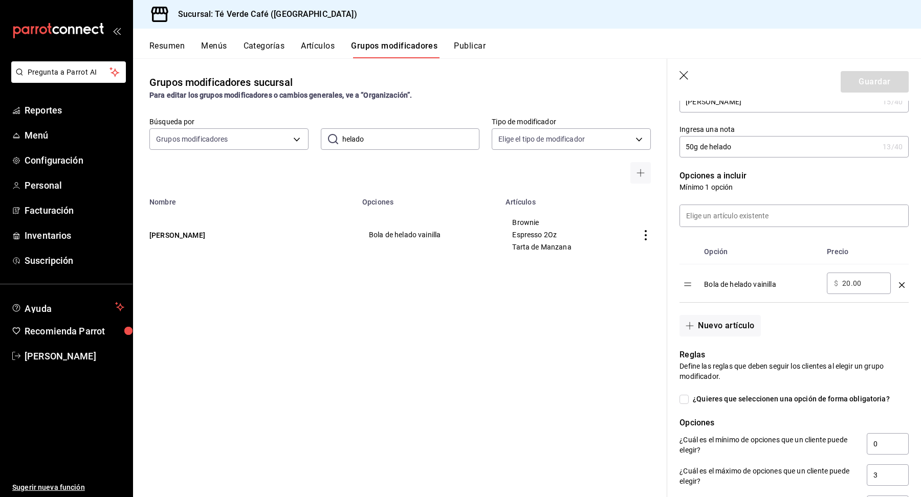
click at [851, 284] on input "20.00" at bounding box center [862, 283] width 41 height 10
type input "25.00"
click at [875, 82] on button "Guardar" at bounding box center [874, 81] width 68 height 21
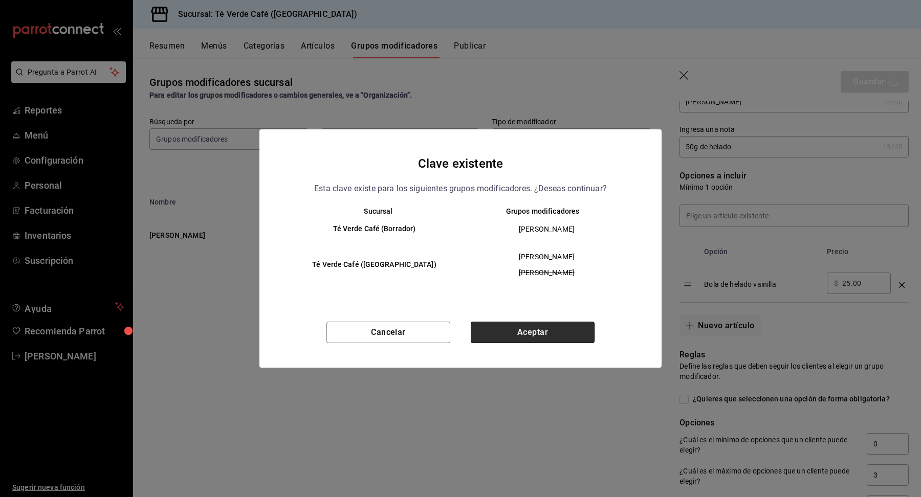
click at [499, 333] on button "Aceptar" at bounding box center [533, 332] width 124 height 21
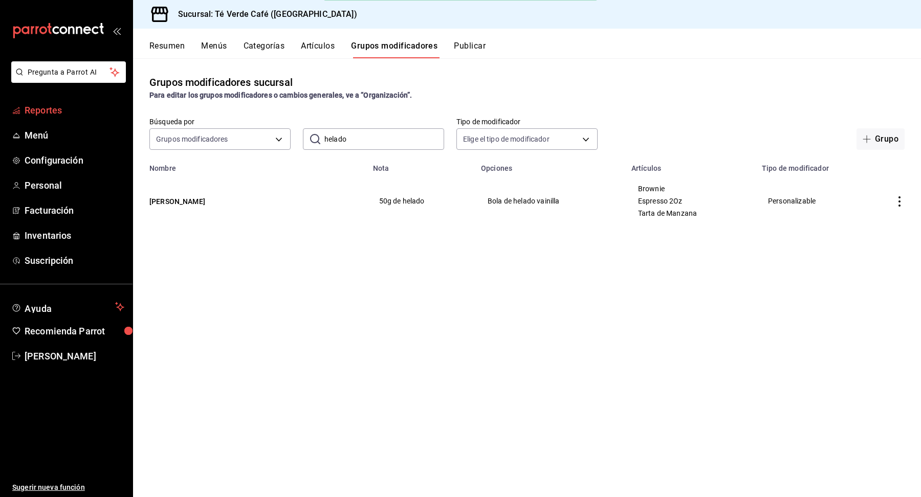
click at [43, 109] on span "Reportes" at bounding box center [75, 110] width 100 height 14
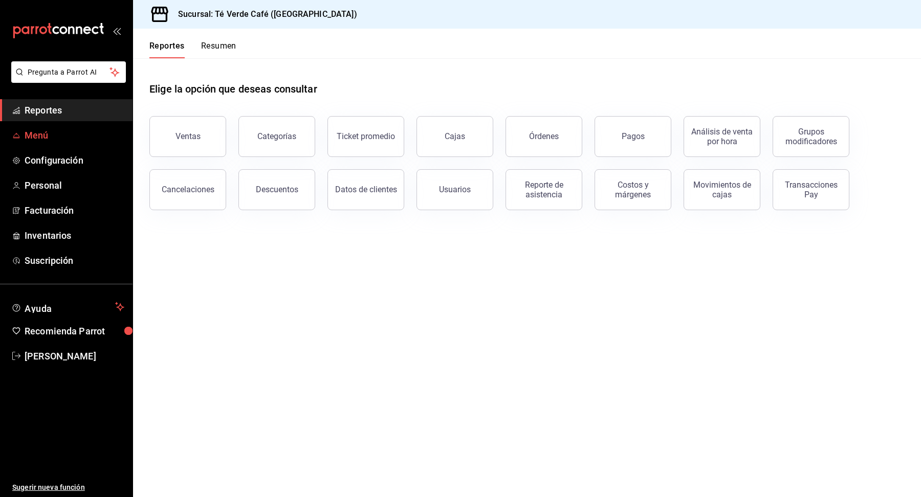
click at [46, 129] on span "Menú" at bounding box center [75, 135] width 100 height 14
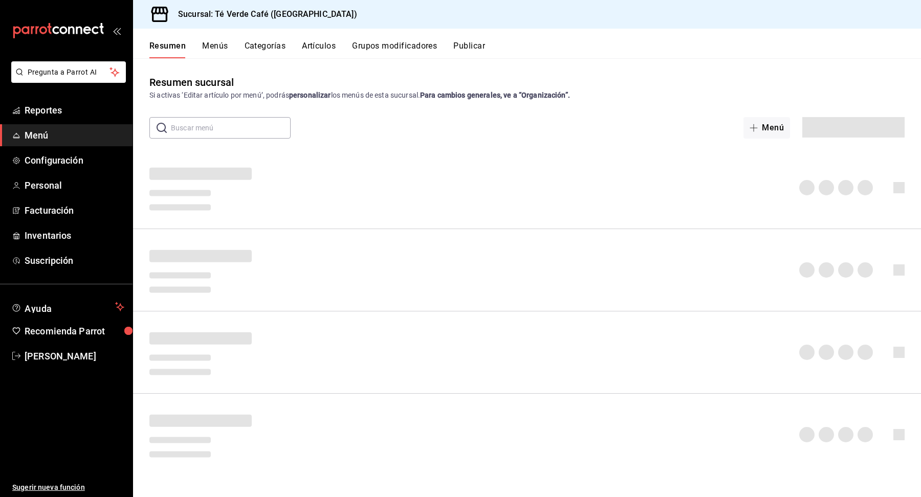
click at [389, 48] on button "Grupos modificadores" at bounding box center [394, 49] width 85 height 17
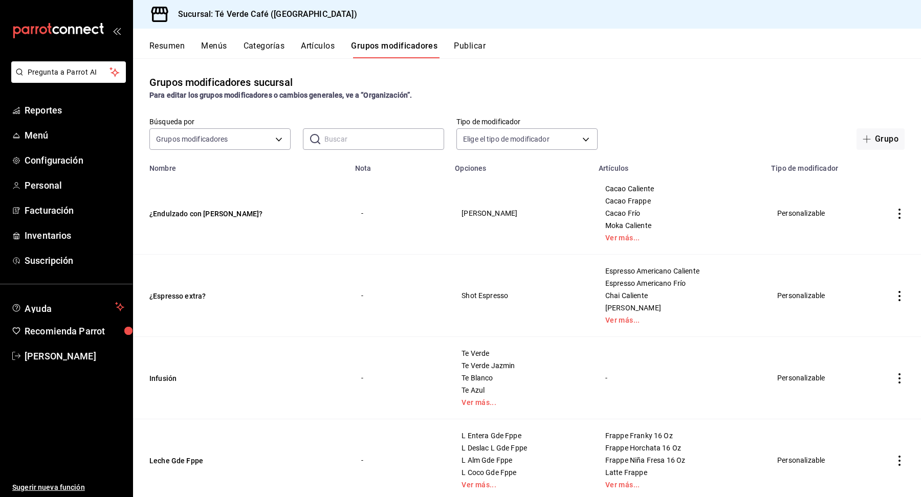
click at [337, 138] on input "text" at bounding box center [384, 139] width 120 height 20
type input "helado"
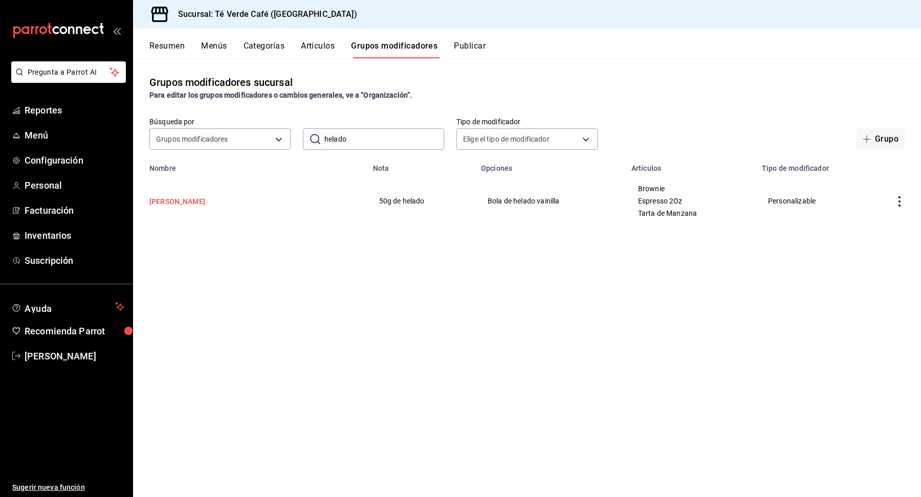
click at [184, 205] on button "[PERSON_NAME]" at bounding box center [210, 201] width 123 height 10
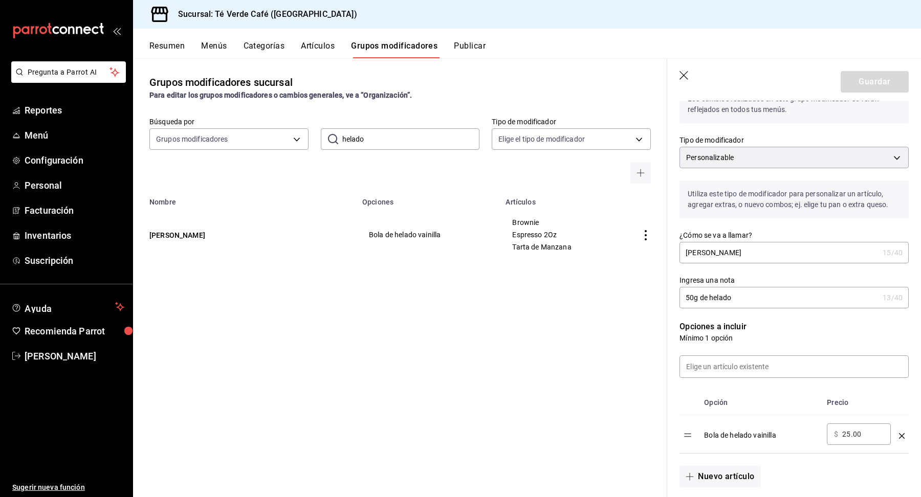
scroll to position [54, 0]
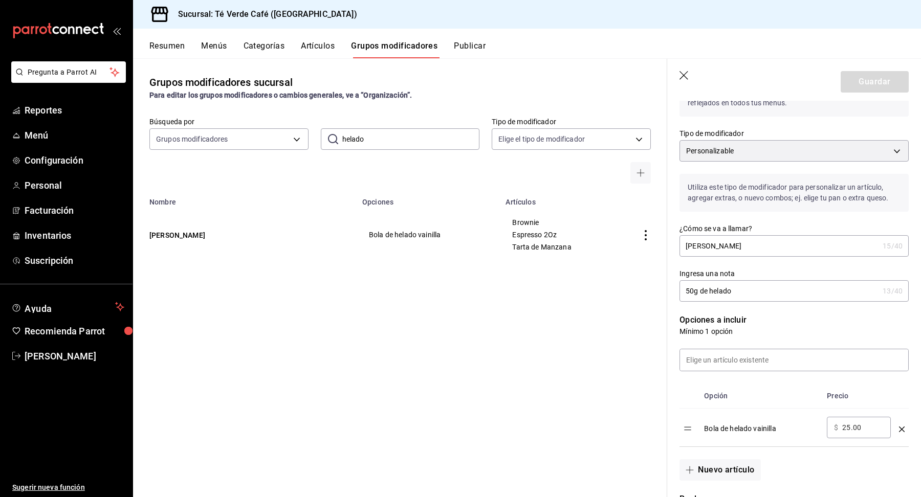
click at [688, 291] on input "50g de helado" at bounding box center [778, 291] width 199 height 20
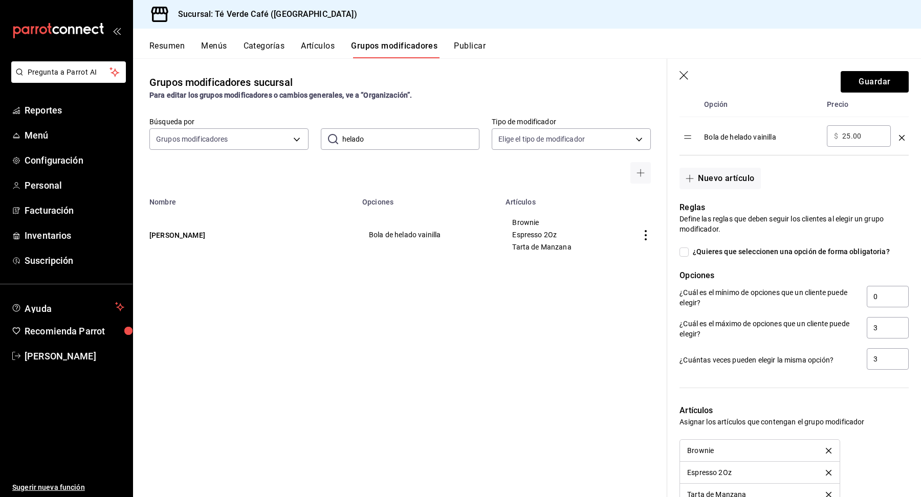
scroll to position [0, 0]
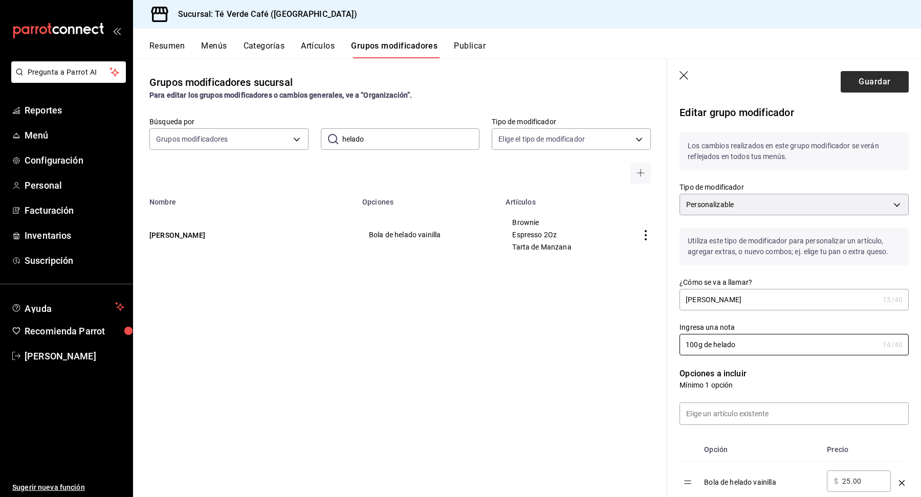
type input "100g de helado"
click at [876, 78] on button "Guardar" at bounding box center [874, 81] width 68 height 21
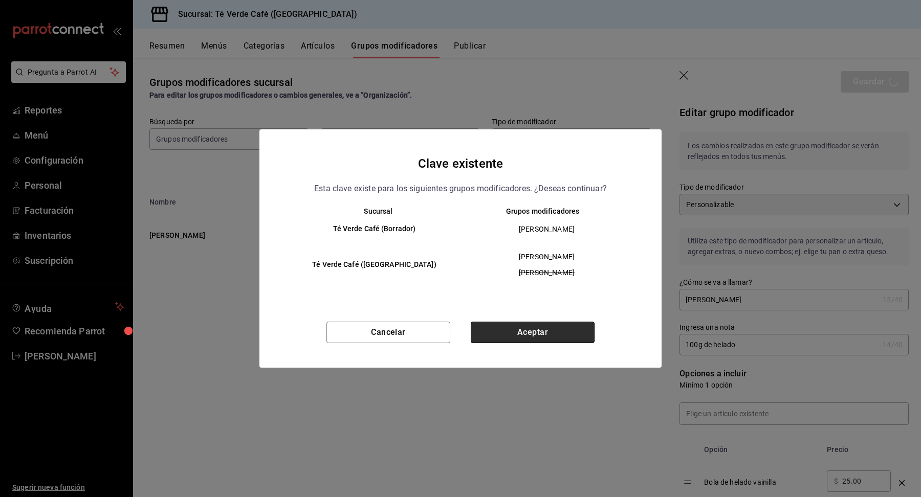
click at [540, 337] on button "Aceptar" at bounding box center [533, 332] width 124 height 21
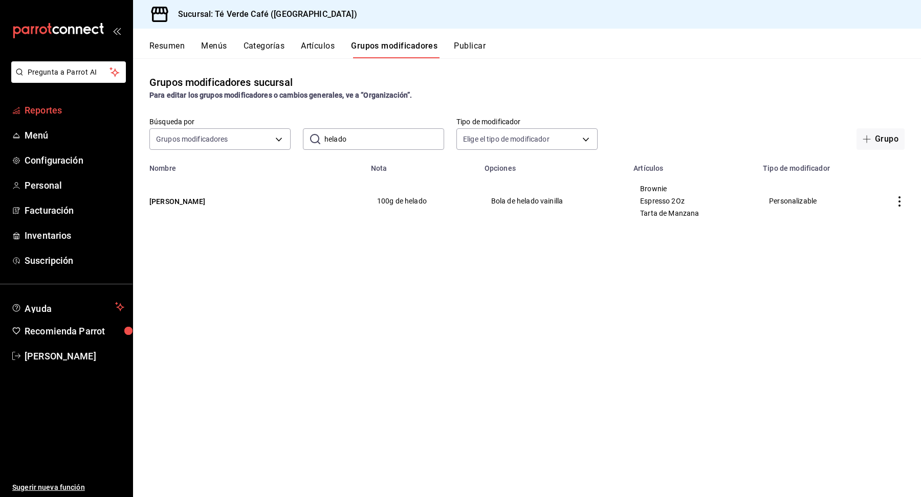
click at [41, 118] on link "Reportes" at bounding box center [66, 110] width 132 height 22
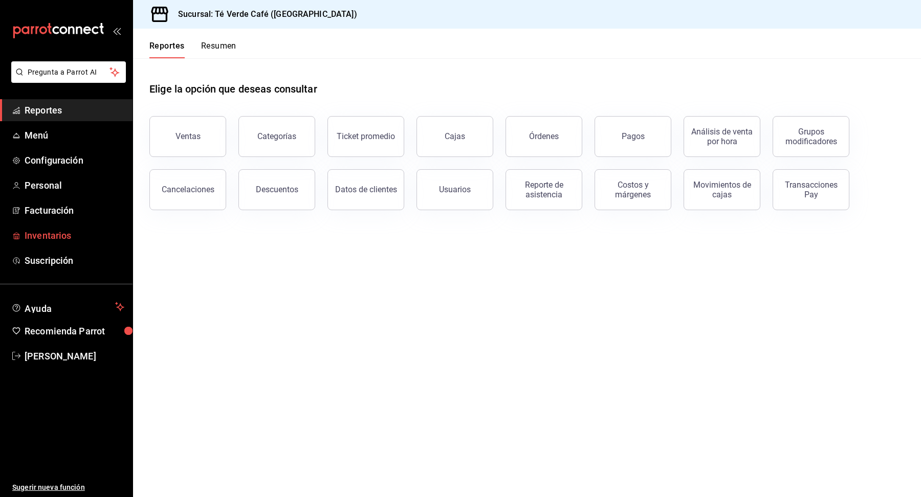
click at [56, 235] on span "Inventarios" at bounding box center [75, 236] width 100 height 14
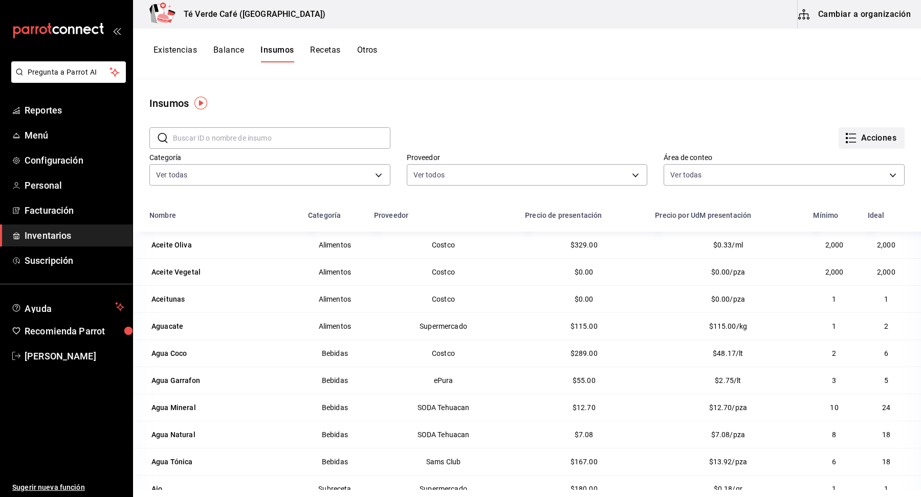
click at [868, 144] on button "Acciones" at bounding box center [871, 137] width 66 height 21
click at [685, 77] on div at bounding box center [460, 248] width 921 height 497
click at [179, 48] on button "Existencias" at bounding box center [174, 53] width 43 height 17
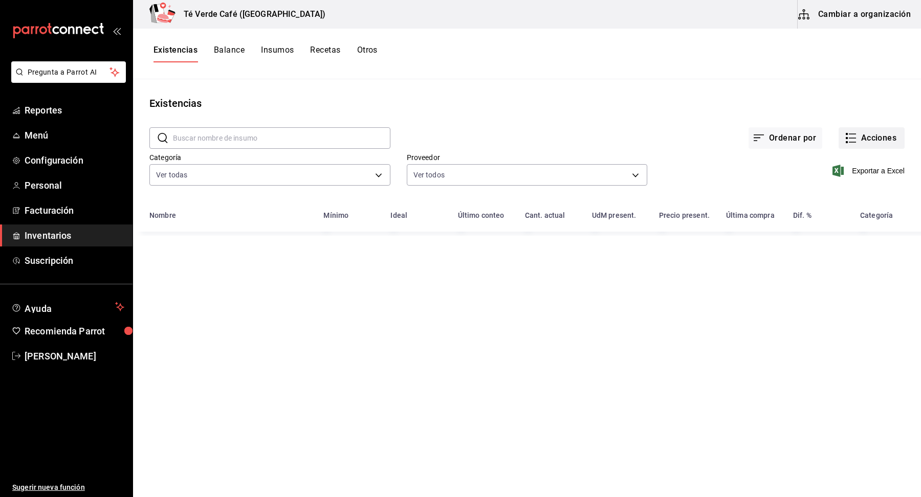
click at [887, 144] on button "Acciones" at bounding box center [871, 137] width 66 height 21
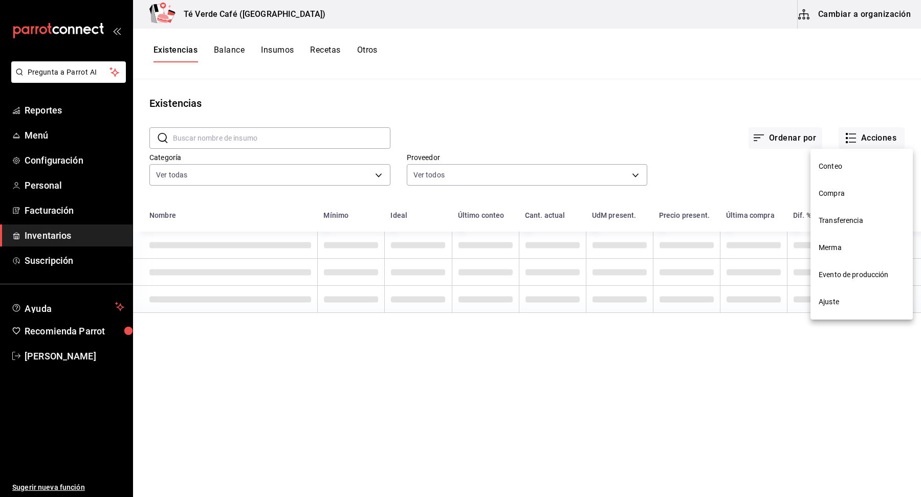
click at [845, 200] on li "Compra" at bounding box center [861, 193] width 102 height 27
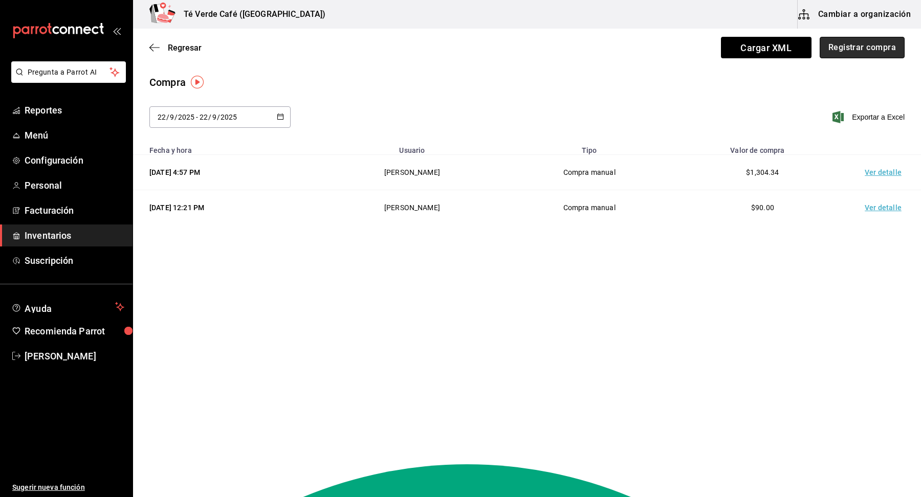
click at [875, 54] on button "Registrar compra" at bounding box center [861, 47] width 85 height 21
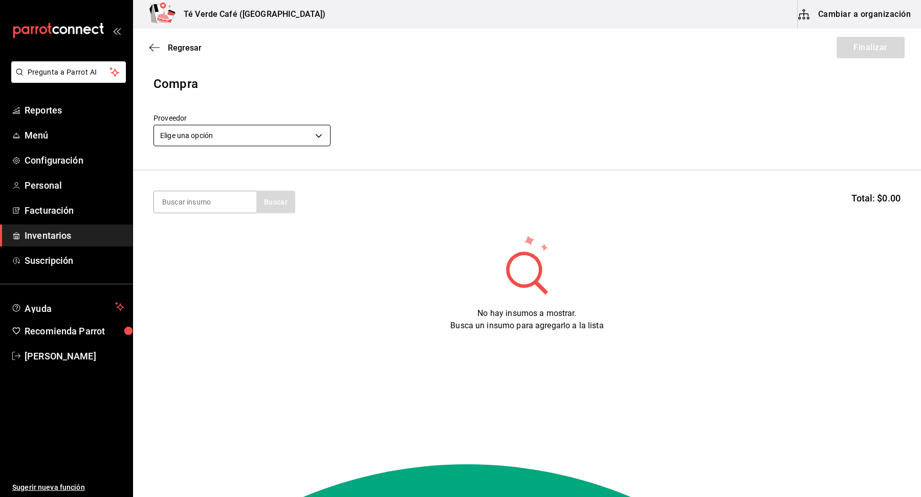
click at [311, 138] on body "Pregunta a Parrot AI Reportes Menú Configuración Personal Facturación Inventari…" at bounding box center [460, 219] width 921 height 439
type input "1909c8ac-b539-480b-99f5-d1135949b090"
click at [232, 206] on input at bounding box center [205, 201] width 102 height 21
type input "helado"
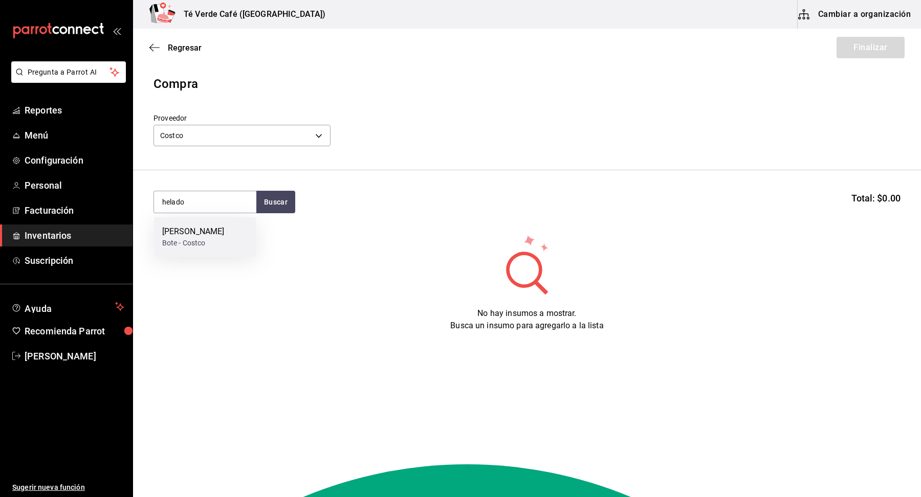
click at [225, 241] on div "Helado Vainilla Bote - Costco" at bounding box center [205, 236] width 102 height 39
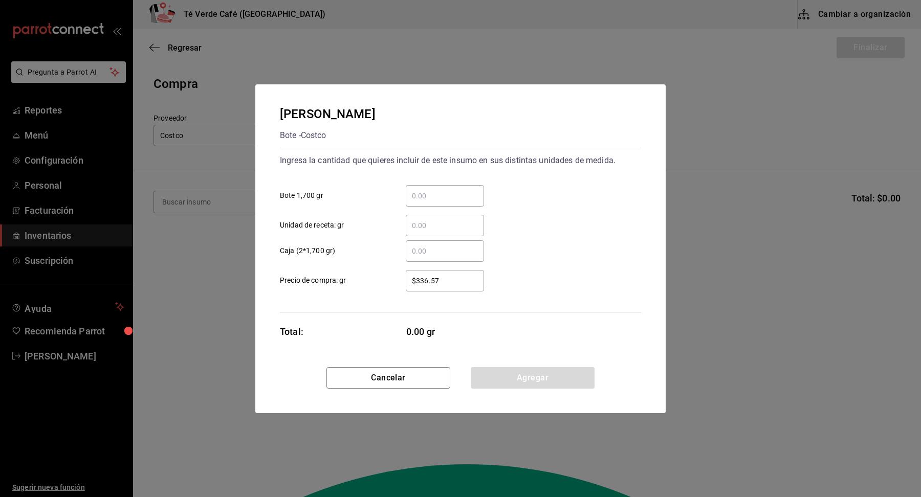
click at [460, 197] on input "​ Bote 1,700 gr" at bounding box center [445, 196] width 78 height 12
click at [414, 252] on input "​ Caja (2*1,700 gr)" at bounding box center [445, 251] width 78 height 12
type input "1"
click at [600, 249] on div "1 ​ Caja (2*1,700 gr)" at bounding box center [456, 247] width 369 height 30
click at [537, 379] on button "Agregar" at bounding box center [533, 377] width 124 height 21
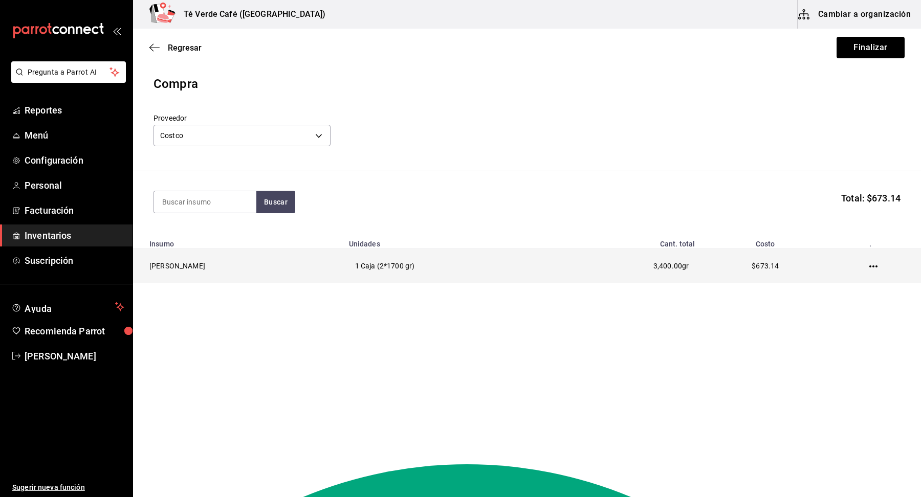
click at [874, 266] on icon "button" at bounding box center [873, 266] width 8 height 8
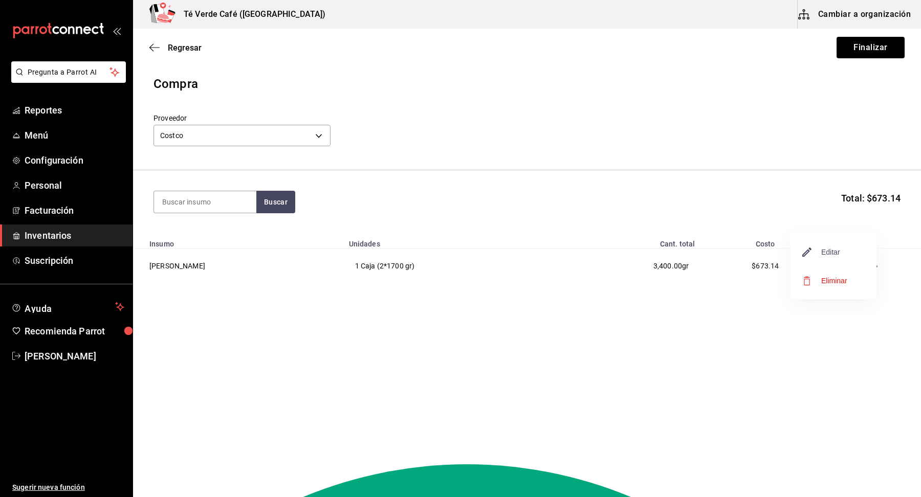
click at [831, 253] on span "Editar" at bounding box center [820, 252] width 37 height 12
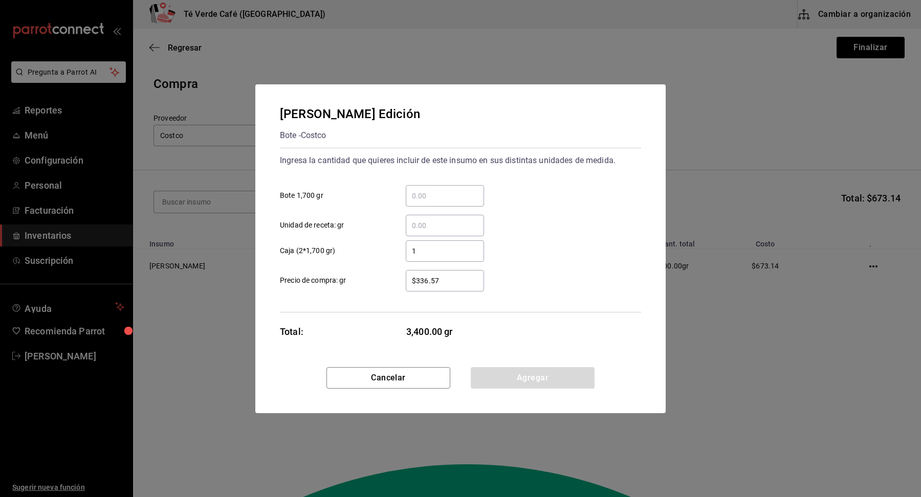
click at [443, 197] on input "​ Bote 1,700 gr" at bounding box center [445, 196] width 78 height 12
type input "2"
click at [424, 255] on input "1" at bounding box center [445, 251] width 78 height 12
click at [633, 247] on div "​ Caja (2*1,700 gr)" at bounding box center [456, 247] width 369 height 30
click at [540, 378] on button "Agregar" at bounding box center [533, 377] width 124 height 21
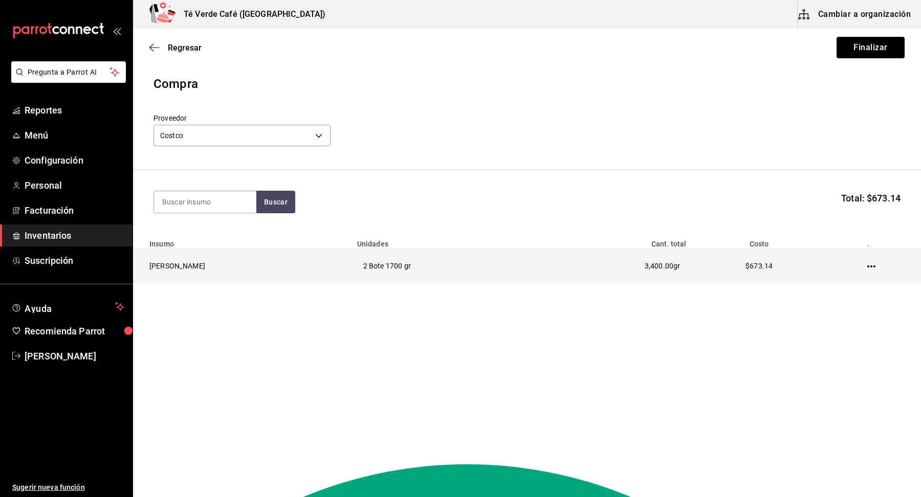
click at [869, 266] on icon "button" at bounding box center [871, 266] width 8 height 2
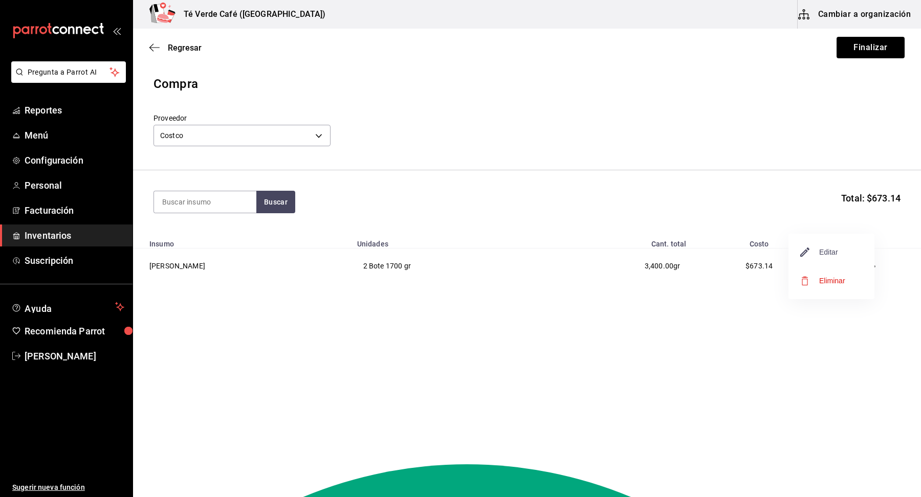
click at [834, 249] on span "Editar" at bounding box center [818, 252] width 37 height 12
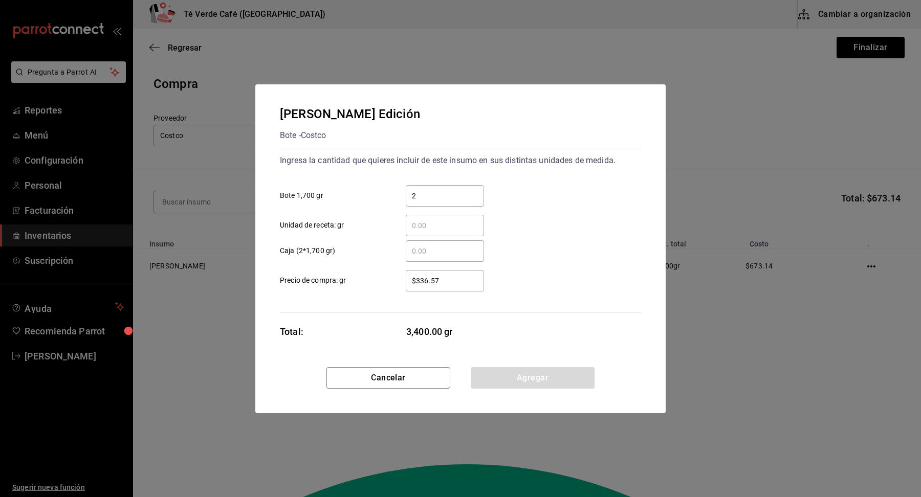
click at [439, 195] on input "2" at bounding box center [445, 196] width 78 height 12
type input "1"
click at [552, 260] on div "​ Caja (2*1,700 gr)" at bounding box center [456, 247] width 369 height 30
click at [554, 380] on button "Agregar" at bounding box center [533, 377] width 124 height 21
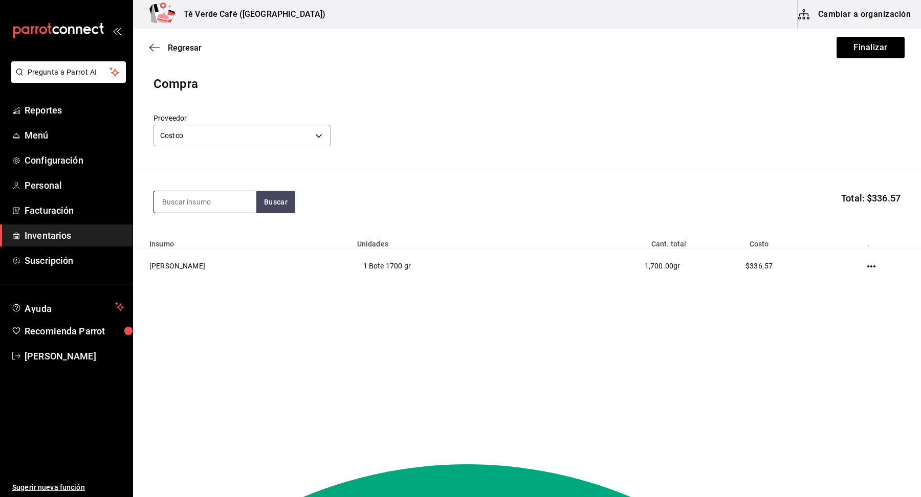
click at [237, 204] on input at bounding box center [205, 201] width 102 height 21
click at [225, 199] on input at bounding box center [205, 201] width 102 height 21
type input "caca"
click at [189, 240] on div "Bolsa - Costco" at bounding box center [185, 243] width 47 height 11
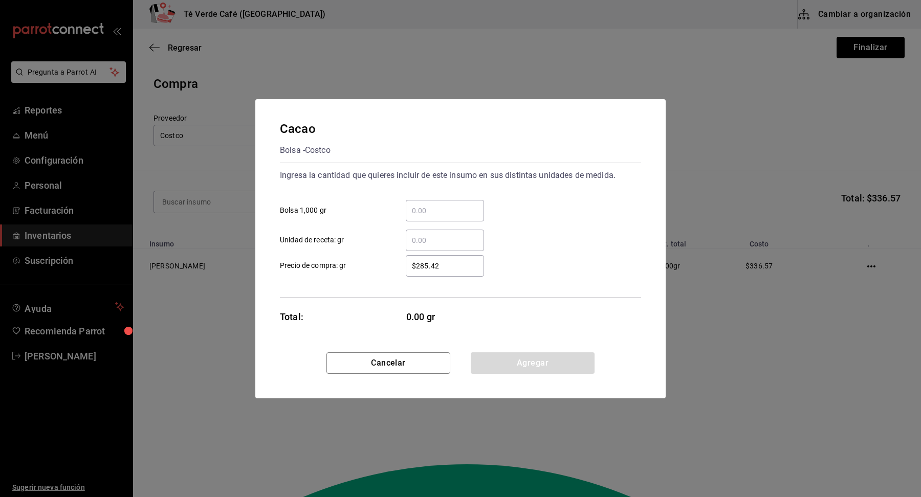
click at [437, 210] on input "​ Bolsa 1,000 gr" at bounding box center [445, 211] width 78 height 12
type input "1"
click at [583, 241] on div "​ Unidad de receta: gr" at bounding box center [456, 236] width 369 height 30
drag, startPoint x: 569, startPoint y: 362, endPoint x: 739, endPoint y: 109, distance: 304.4
click at [569, 362] on button "Agregar" at bounding box center [533, 362] width 124 height 21
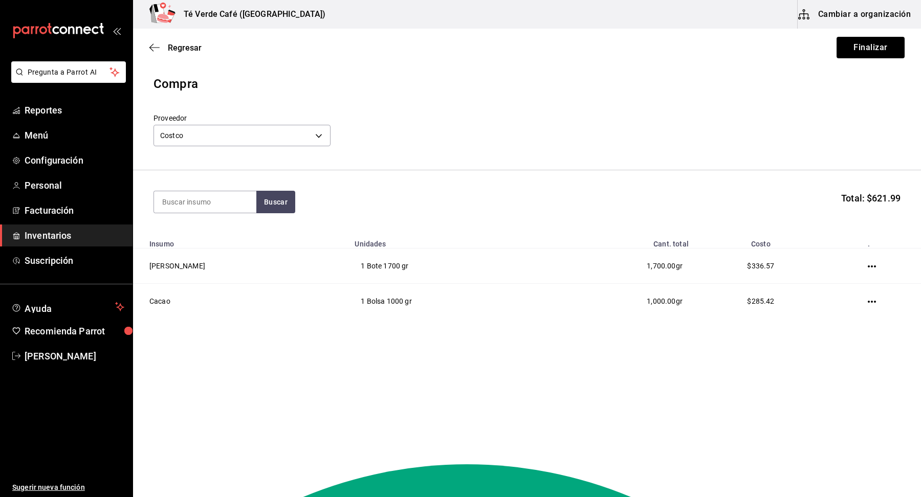
click at [739, 109] on header "Compra Proveedor Costco 1909c8ac-b539-480b-99f5-d1135949b090" at bounding box center [527, 123] width 788 height 96
click at [219, 215] on section "Buscar Total: $621.99" at bounding box center [527, 201] width 788 height 63
click at [220, 204] on input at bounding box center [205, 201] width 102 height 21
type input "jitoma"
click at [226, 231] on div "Jitomate Deshidratado" at bounding box center [204, 232] width 84 height 12
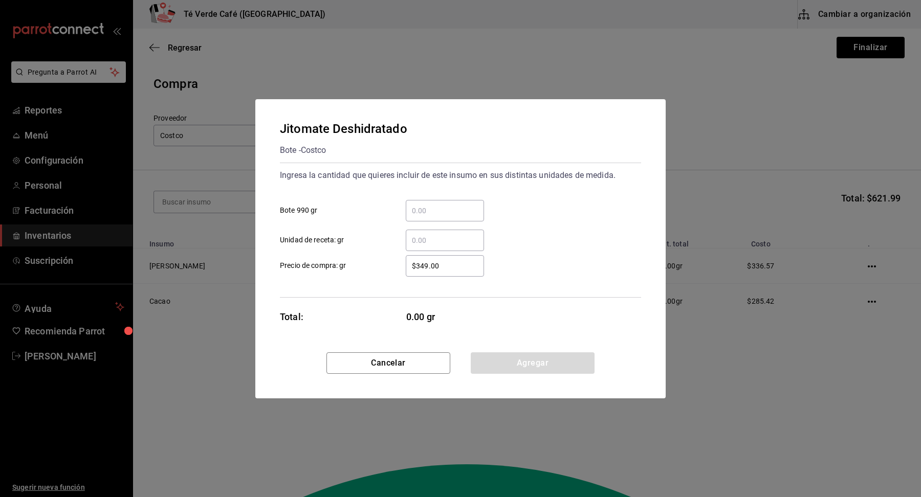
click at [461, 215] on input "​ Bote 990 gr" at bounding box center [445, 211] width 78 height 12
type input "1"
click at [576, 361] on button "Agregar" at bounding box center [533, 362] width 124 height 21
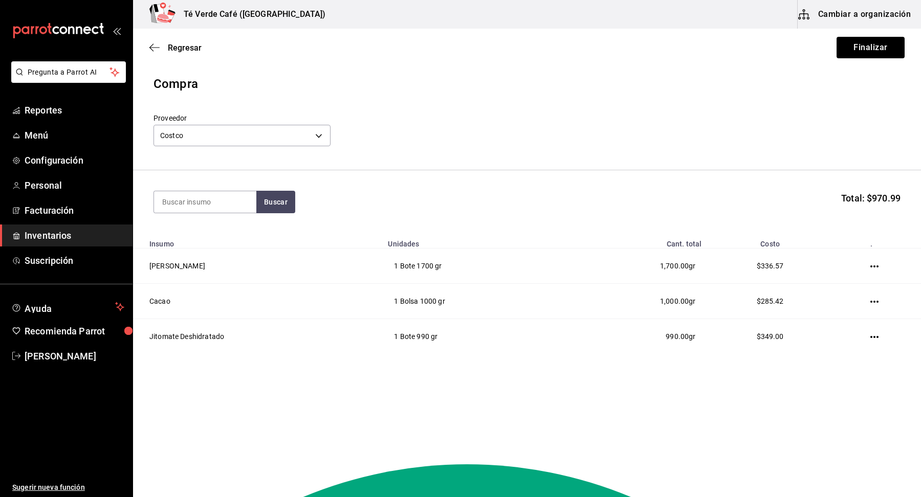
click at [203, 215] on section "Buscar Total: $970.99" at bounding box center [527, 201] width 788 height 63
click at [205, 203] on input at bounding box center [205, 201] width 102 height 21
type input "fresa"
click at [200, 232] on div "Fresa Congelada" at bounding box center [193, 232] width 62 height 12
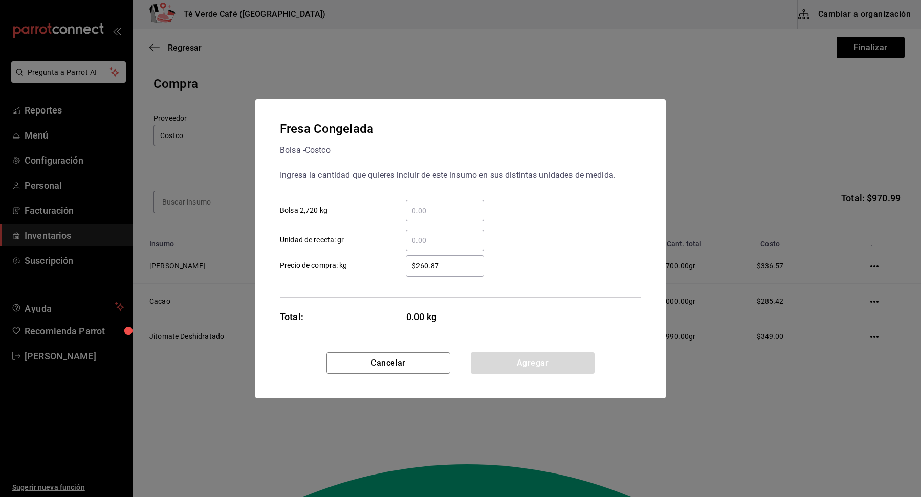
click at [425, 210] on input "​ Bolsa 2,720 kg" at bounding box center [445, 211] width 78 height 12
type input "1"
click at [560, 274] on div "$260.87 ​ Precio de compra: kg" at bounding box center [456, 262] width 369 height 30
click at [543, 369] on button "Agregar" at bounding box center [533, 362] width 124 height 21
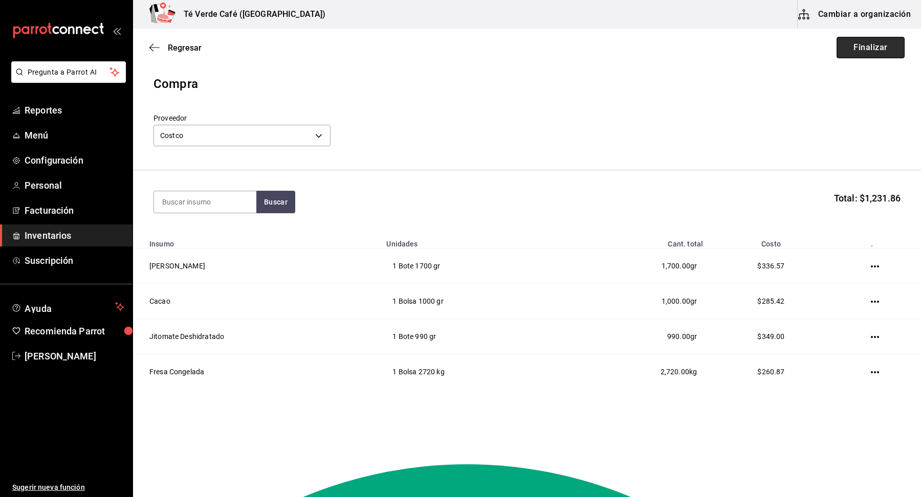
click at [872, 49] on button "Finalizar" at bounding box center [870, 47] width 68 height 21
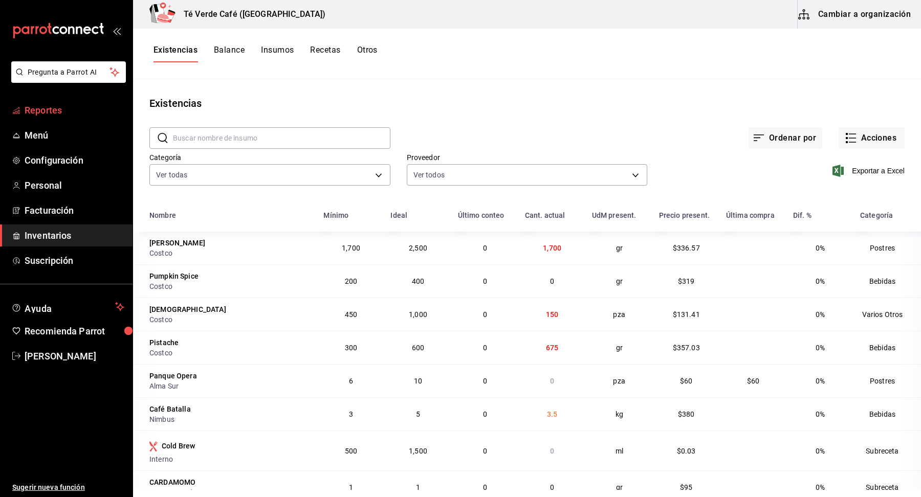
click at [32, 110] on span "Reportes" at bounding box center [75, 110] width 100 height 14
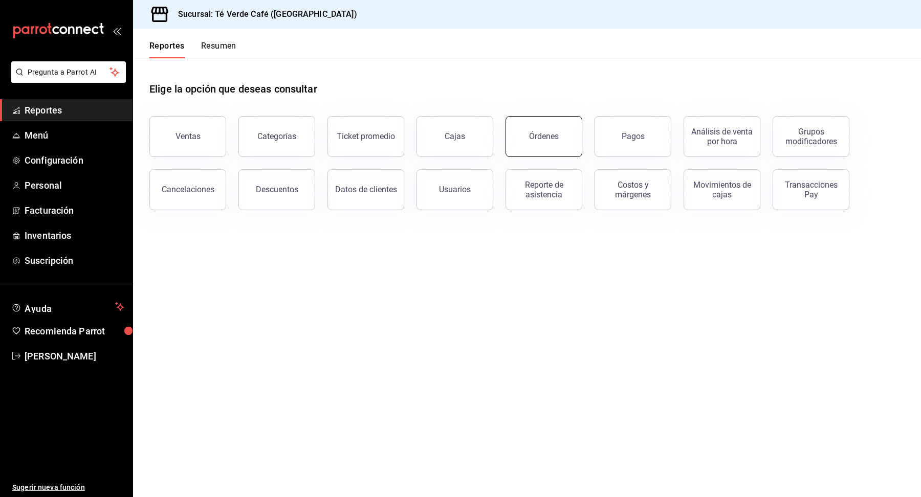
click at [551, 129] on button "Órdenes" at bounding box center [543, 136] width 77 height 41
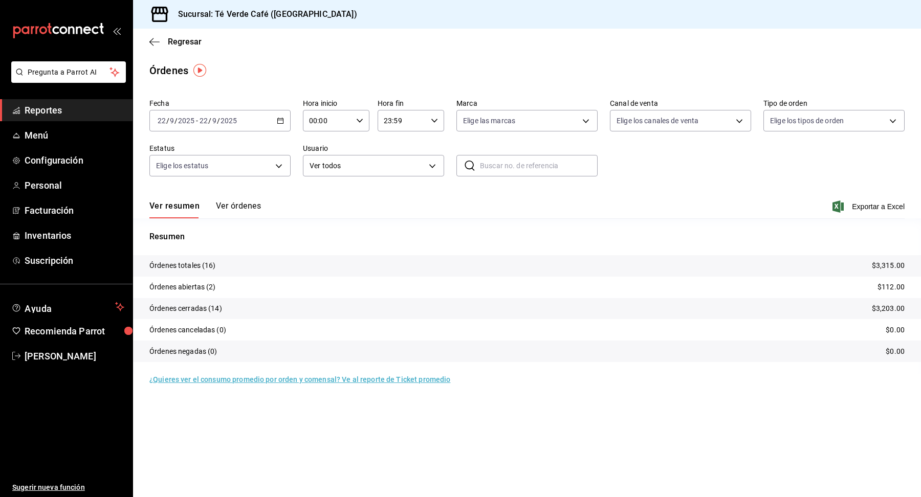
click at [252, 205] on button "Ver órdenes" at bounding box center [238, 209] width 45 height 17
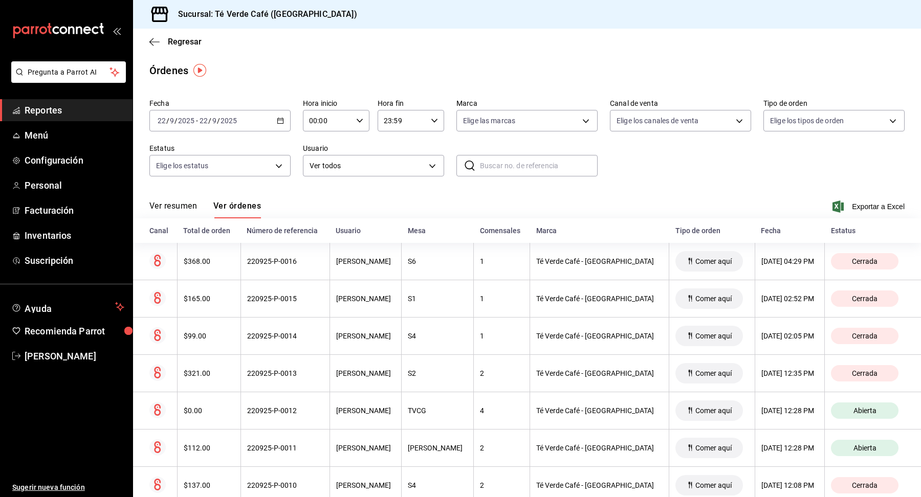
click at [35, 108] on span "Reportes" at bounding box center [75, 110] width 100 height 14
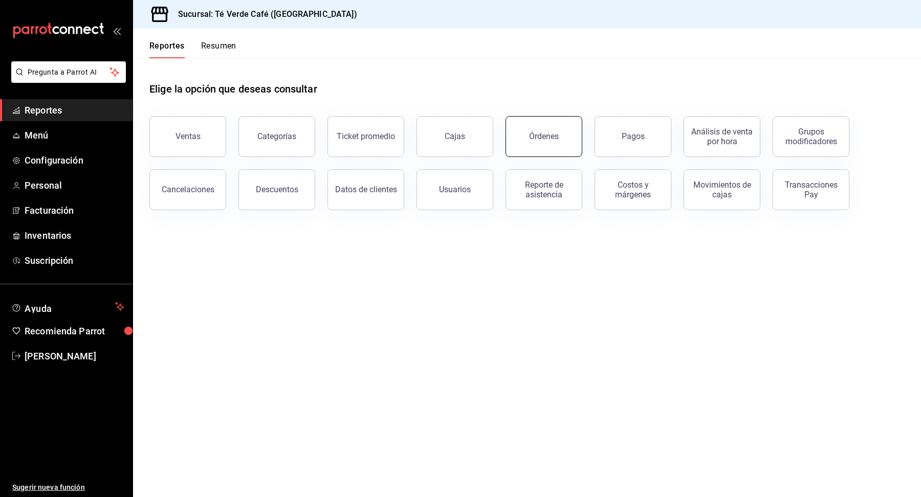
click at [536, 137] on div "Órdenes" at bounding box center [544, 136] width 30 height 10
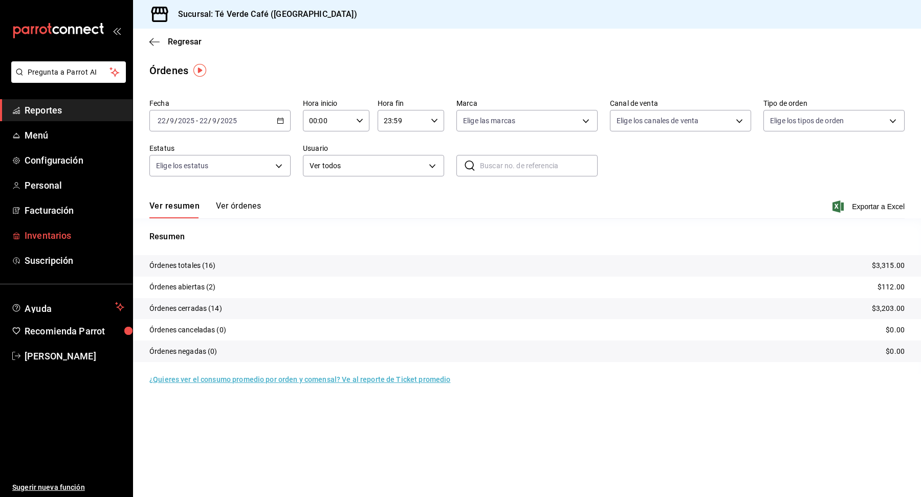
click at [44, 243] on link "Inventarios" at bounding box center [66, 236] width 132 height 22
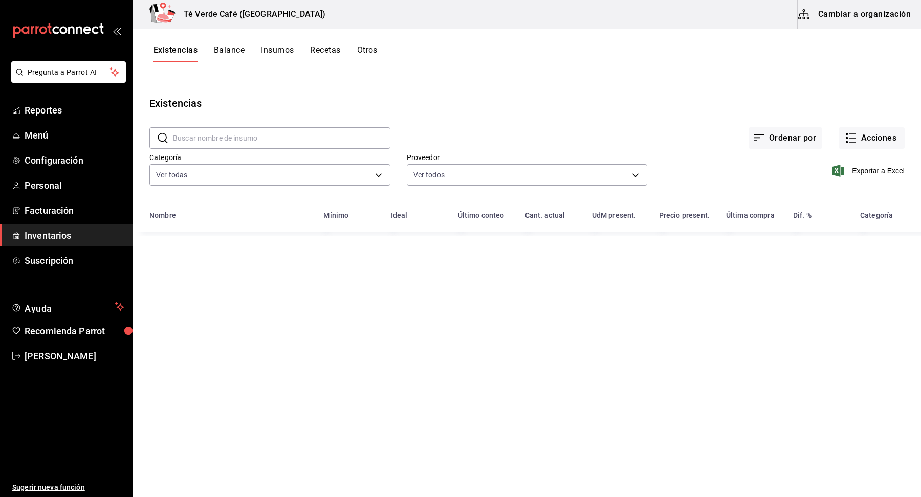
click at [242, 141] on input "text" at bounding box center [281, 138] width 217 height 20
type input "f"
type input "hoga"
click at [893, 136] on button "Acciones" at bounding box center [871, 137] width 66 height 21
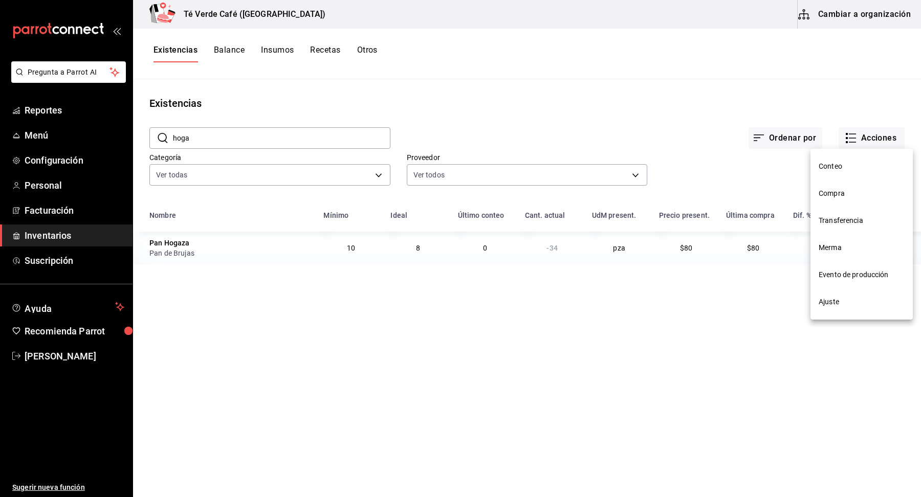
click at [824, 297] on span "Ajuste" at bounding box center [861, 302] width 86 height 11
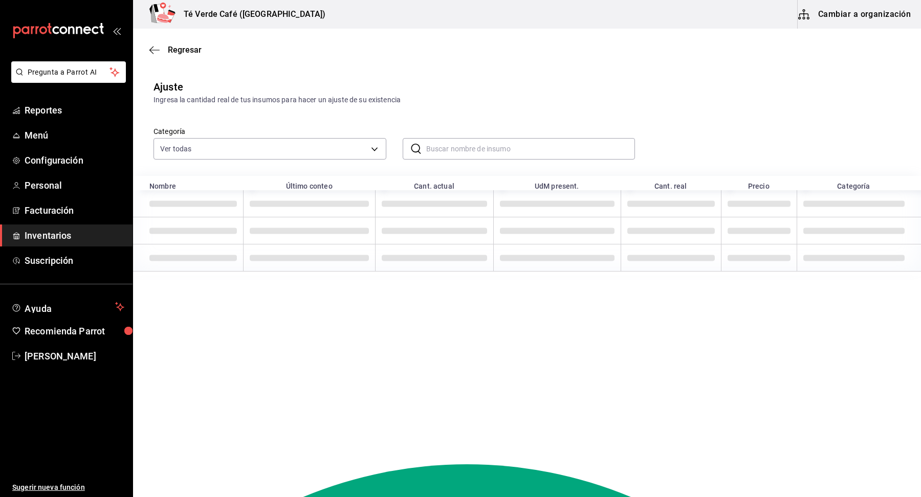
click at [459, 151] on input "text" at bounding box center [530, 149] width 209 height 20
type input "hogaza"
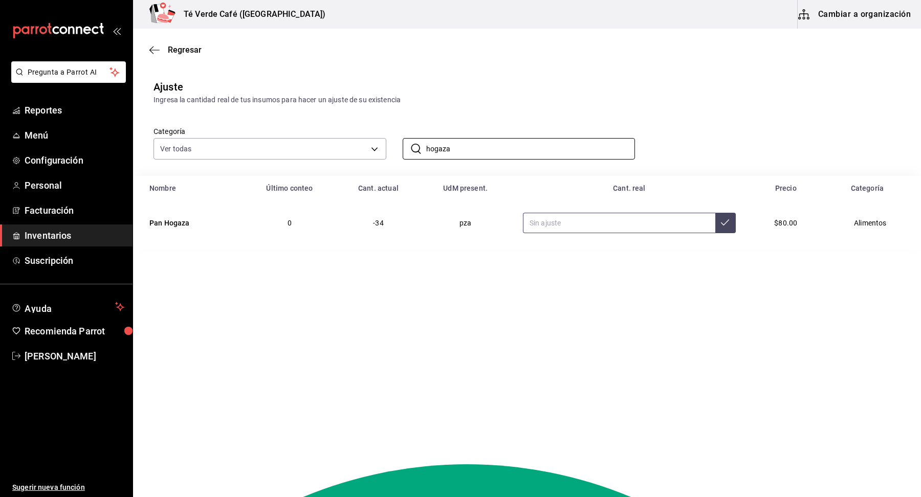
click at [614, 227] on input "text" at bounding box center [619, 223] width 192 height 20
type input "12.00"
click at [721, 220] on icon at bounding box center [725, 222] width 8 height 8
click at [51, 111] on span "Reportes" at bounding box center [75, 110] width 100 height 14
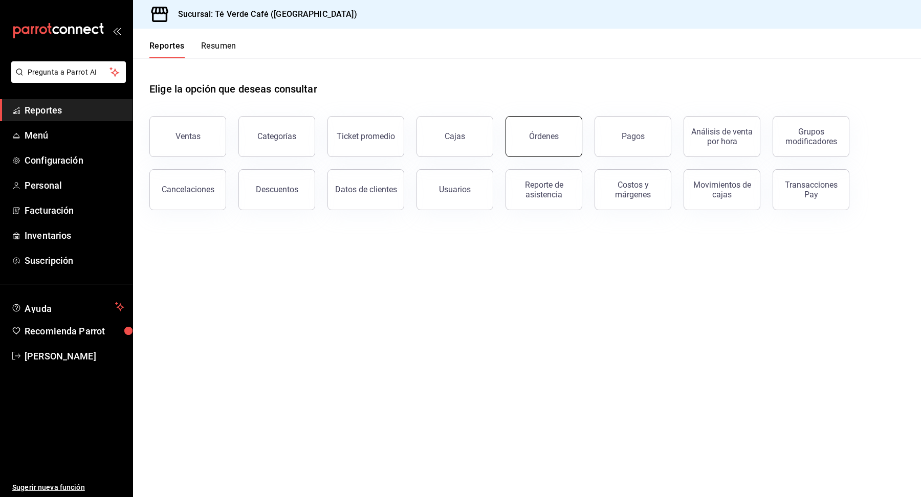
click at [546, 144] on button "Órdenes" at bounding box center [543, 136] width 77 height 41
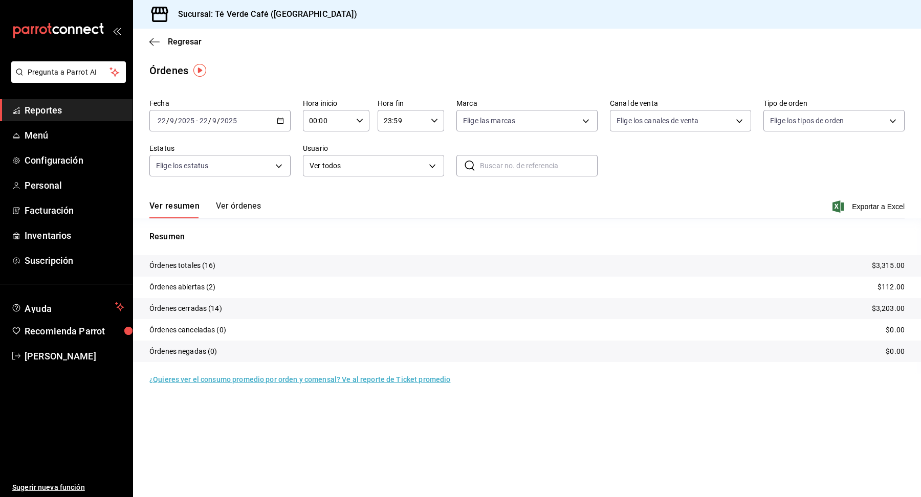
click at [245, 208] on button "Ver órdenes" at bounding box center [238, 209] width 45 height 17
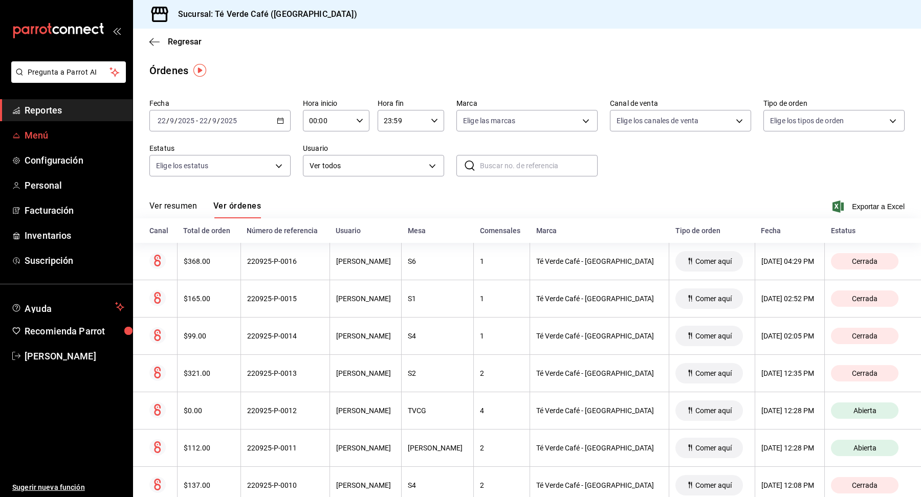
click at [35, 130] on span "Menú" at bounding box center [75, 135] width 100 height 14
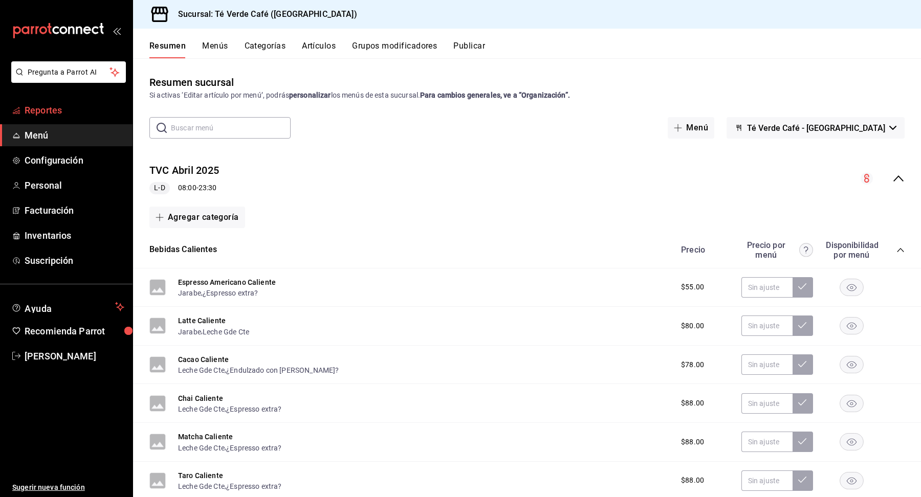
click at [26, 107] on span "Reportes" at bounding box center [75, 110] width 100 height 14
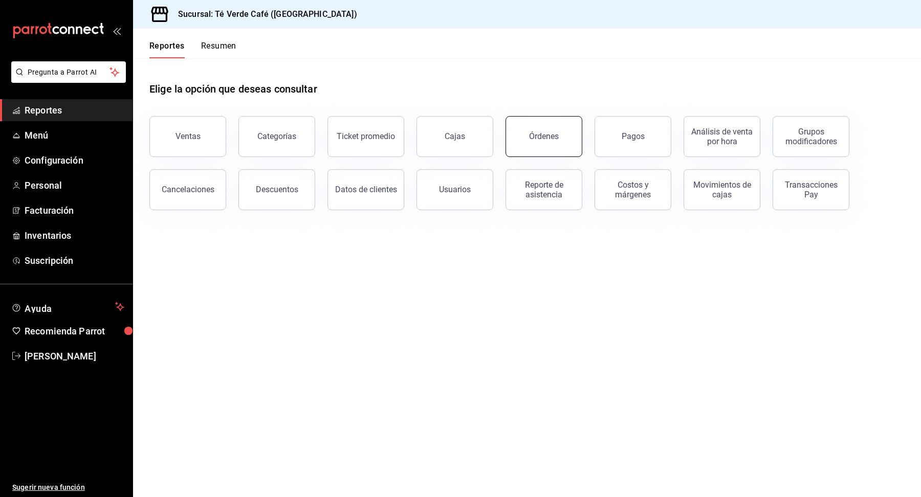
click at [533, 136] on div "Órdenes" at bounding box center [544, 136] width 30 height 10
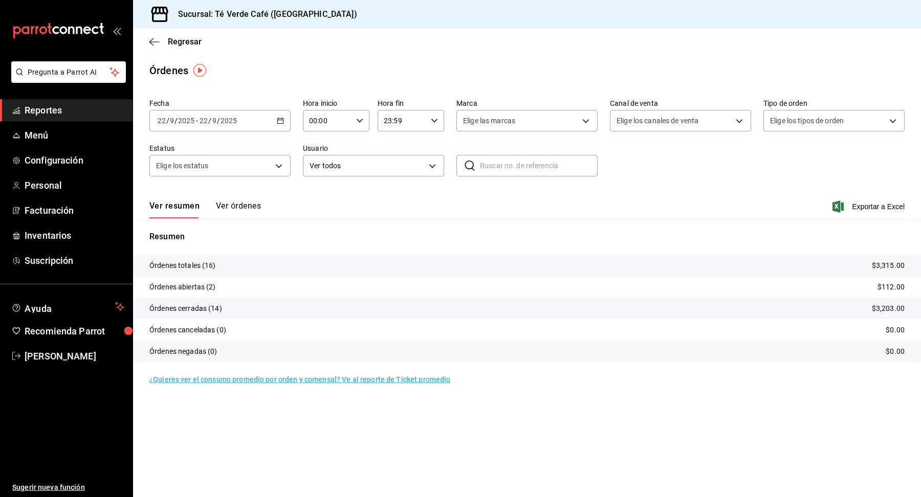
click at [234, 208] on button "Ver órdenes" at bounding box center [238, 209] width 45 height 17
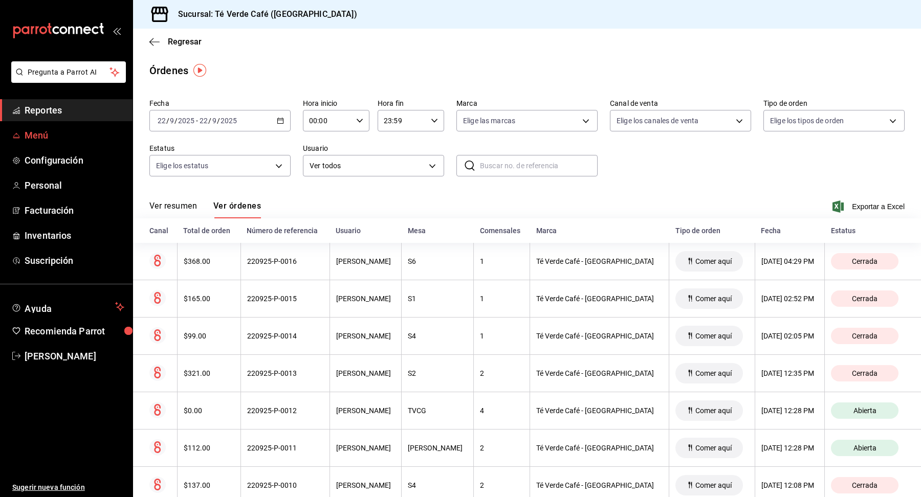
click at [45, 141] on span "Menú" at bounding box center [75, 135] width 100 height 14
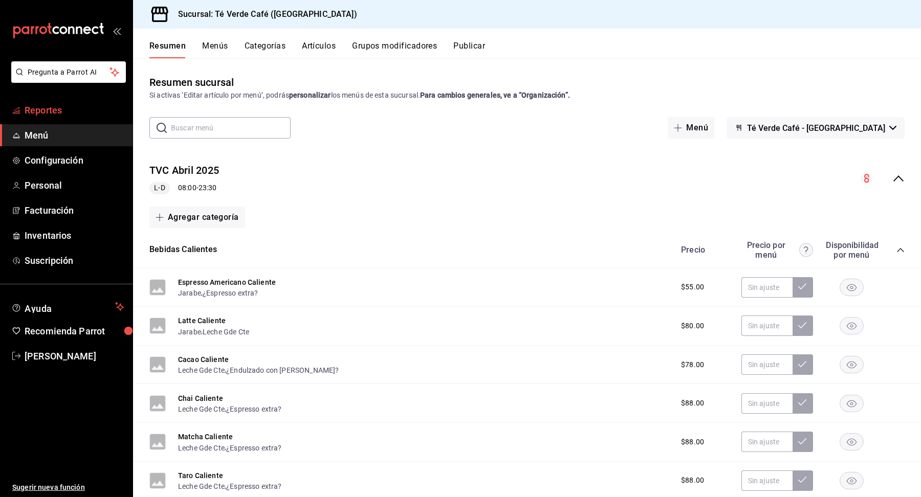
click at [36, 109] on span "Reportes" at bounding box center [75, 110] width 100 height 14
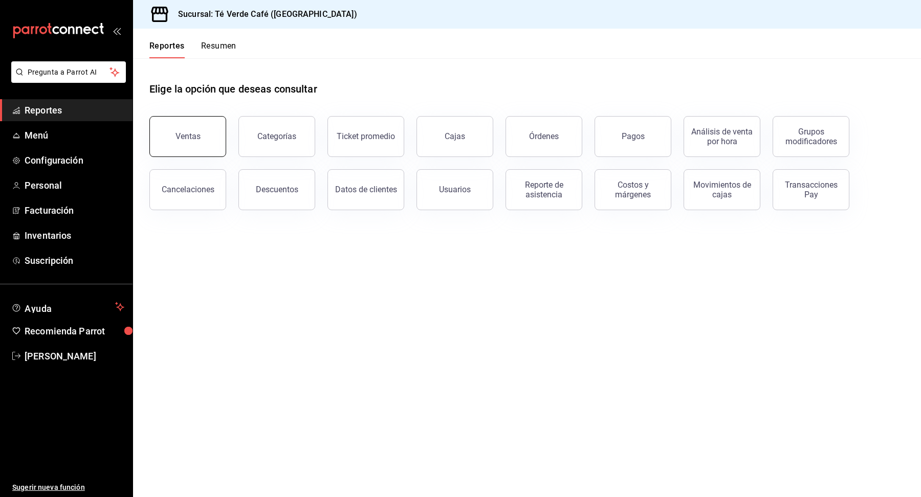
click at [204, 144] on button "Ventas" at bounding box center [187, 136] width 77 height 41
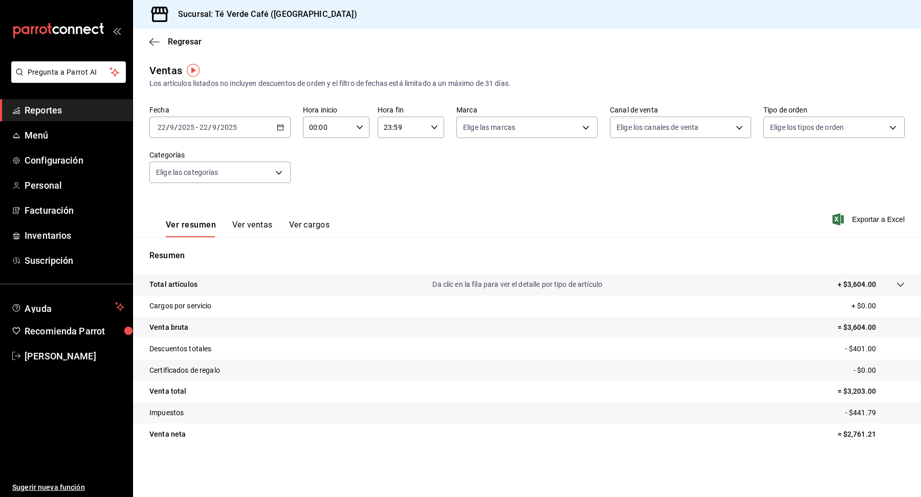
click at [254, 224] on button "Ver ventas" at bounding box center [252, 228] width 40 height 17
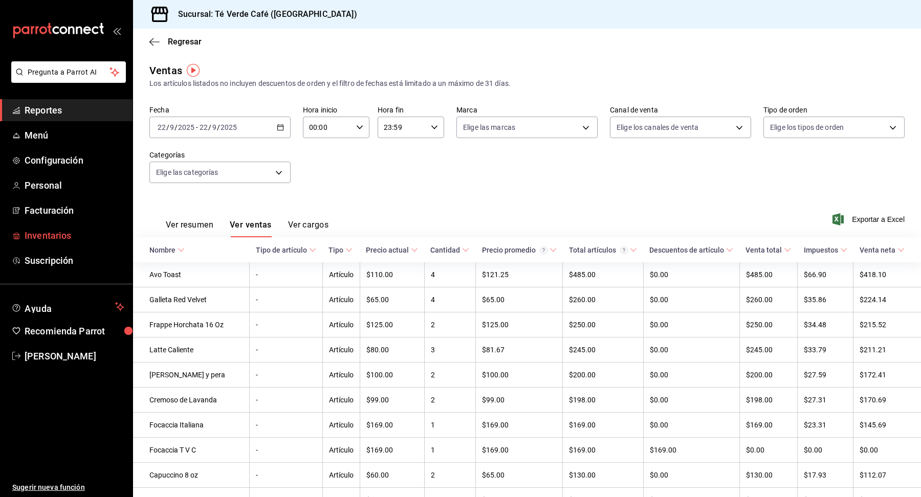
click at [52, 233] on span "Inventarios" at bounding box center [75, 236] width 100 height 14
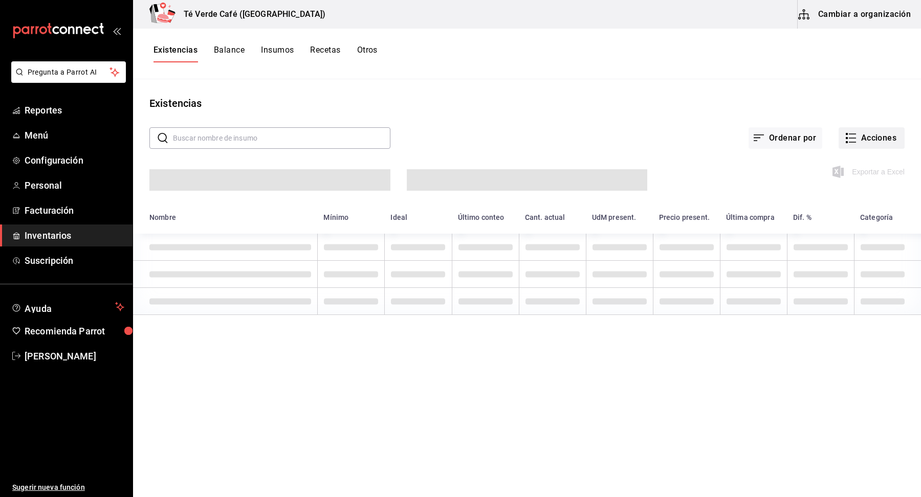
click at [861, 133] on button "Acciones" at bounding box center [871, 137] width 66 height 21
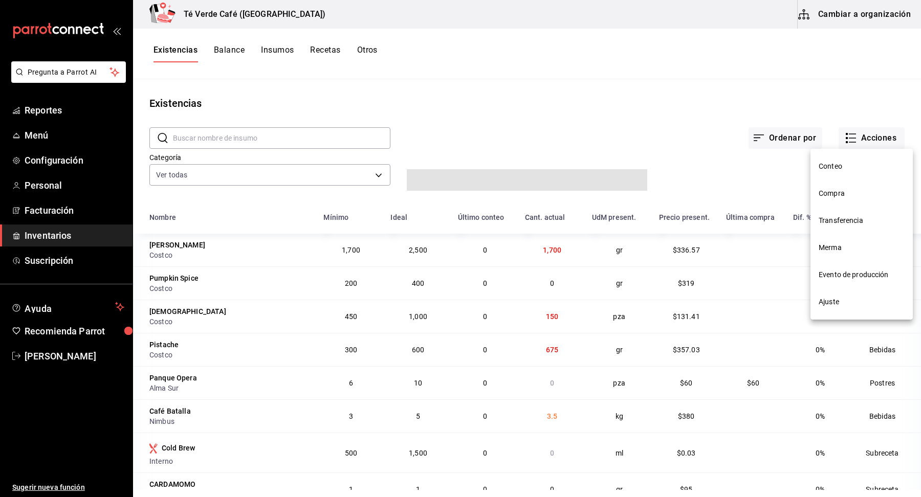
click at [838, 193] on span "Compra" at bounding box center [861, 193] width 86 height 11
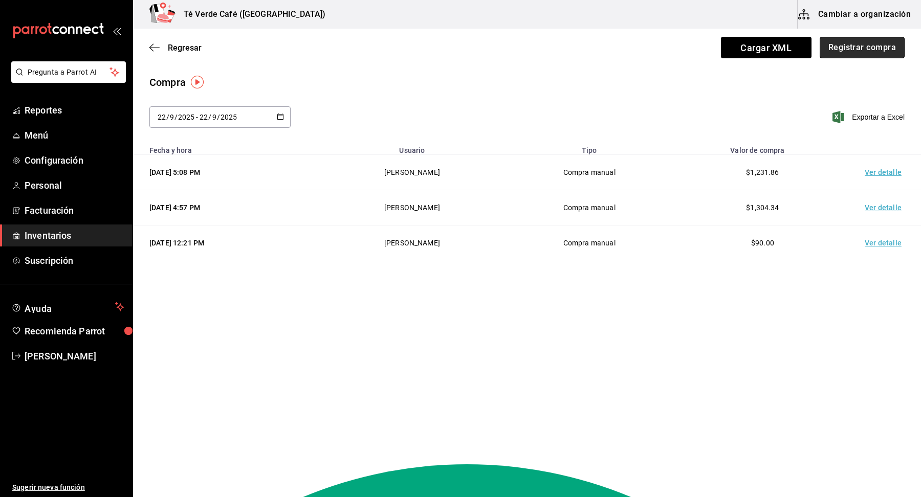
click at [886, 48] on button "Registrar compra" at bounding box center [861, 47] width 85 height 21
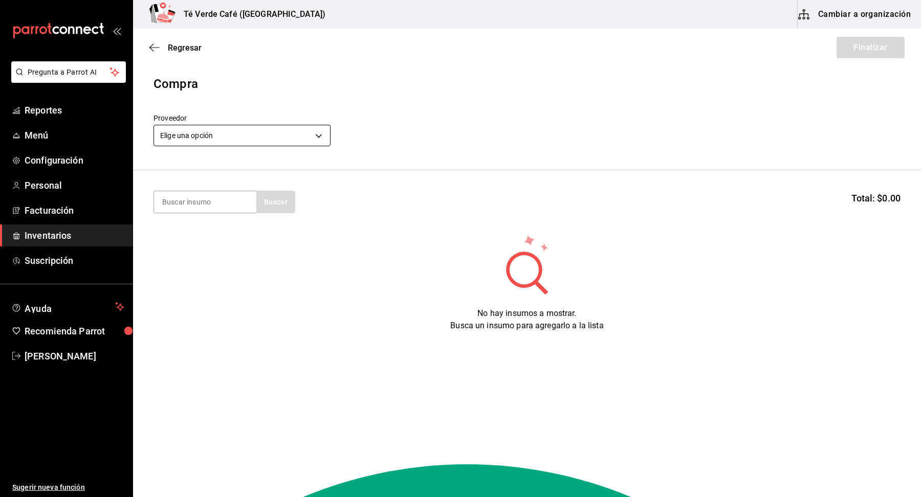
click at [284, 142] on body "Pregunta a Parrot AI Reportes Menú Configuración Personal Facturación Inventari…" at bounding box center [460, 219] width 921 height 439
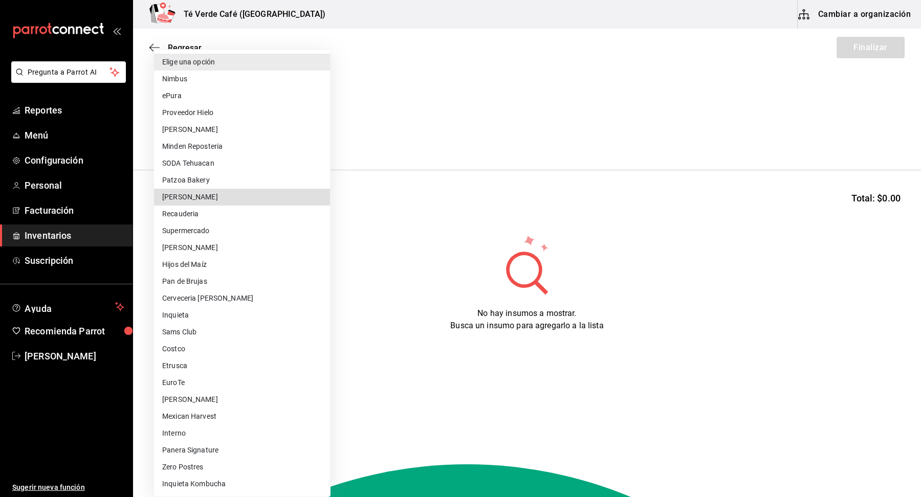
type input "9f8b5c20-930b-4050-8ec2-937b191bb3da"
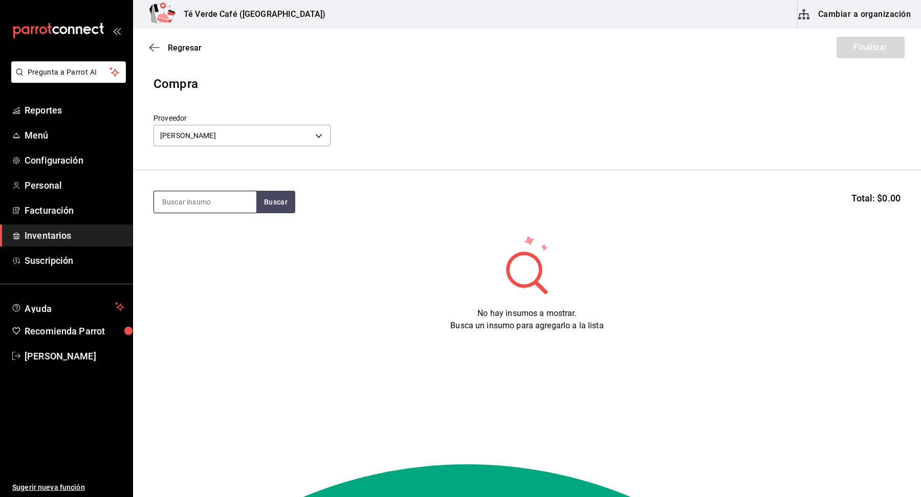
click at [230, 206] on input at bounding box center [205, 201] width 102 height 21
type input "serr"
click at [208, 232] on div "[PERSON_NAME]" at bounding box center [205, 232] width 86 height 12
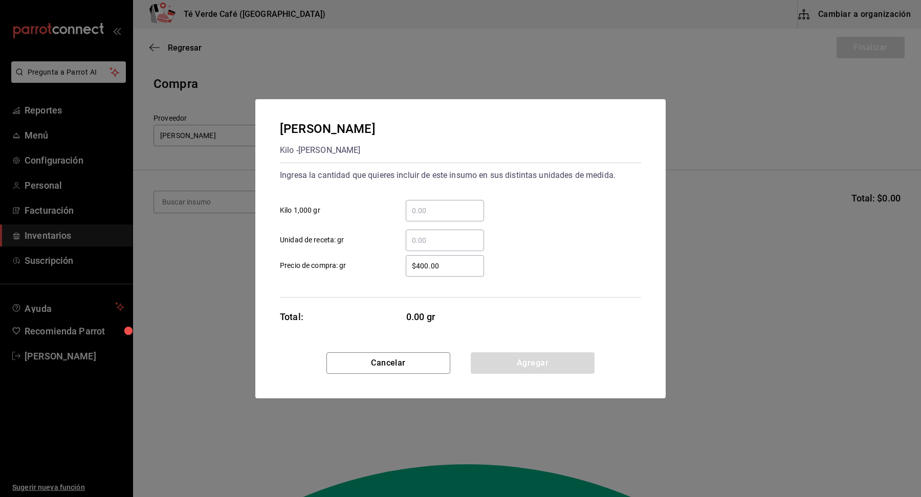
click at [442, 207] on input "​ Kilo 1,000 gr" at bounding box center [445, 211] width 78 height 12
type input "2"
click at [583, 213] on div "2 ​ Kilo 1,000 gr" at bounding box center [456, 207] width 369 height 30
click at [572, 356] on button "Agregar" at bounding box center [533, 362] width 124 height 21
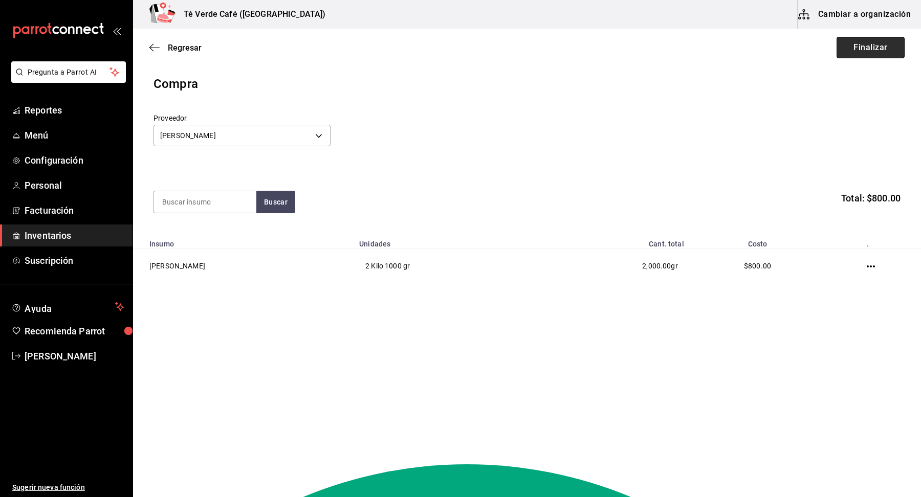
click at [879, 53] on button "Finalizar" at bounding box center [870, 47] width 68 height 21
